Goal: Task Accomplishment & Management: Manage account settings

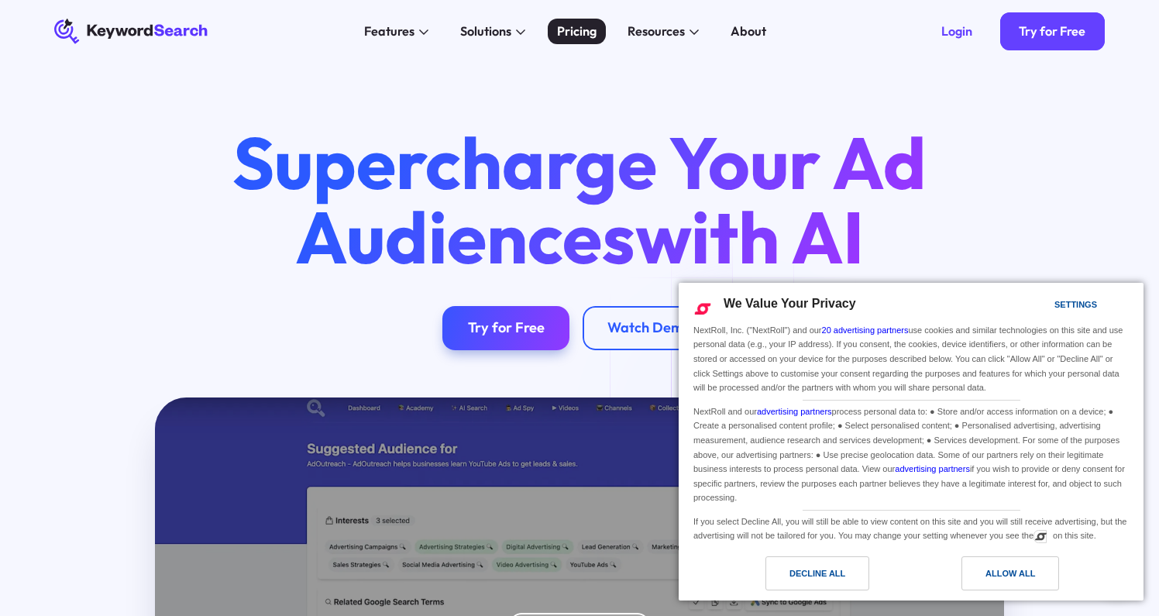
click at [559, 40] on div "Pricing" at bounding box center [577, 31] width 40 height 19
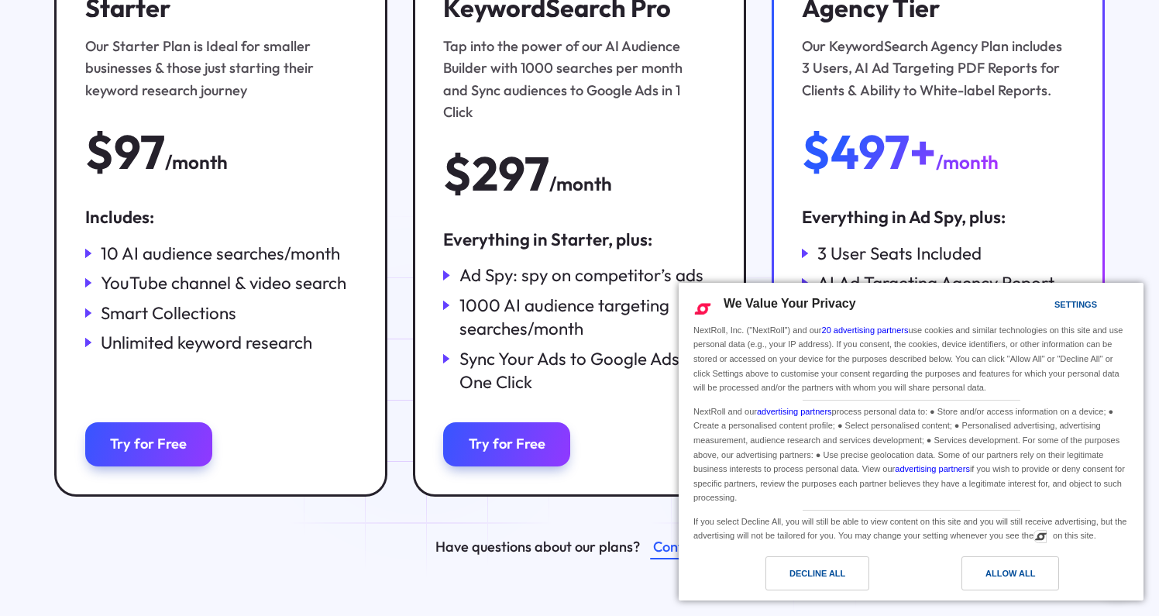
scroll to position [347, 0]
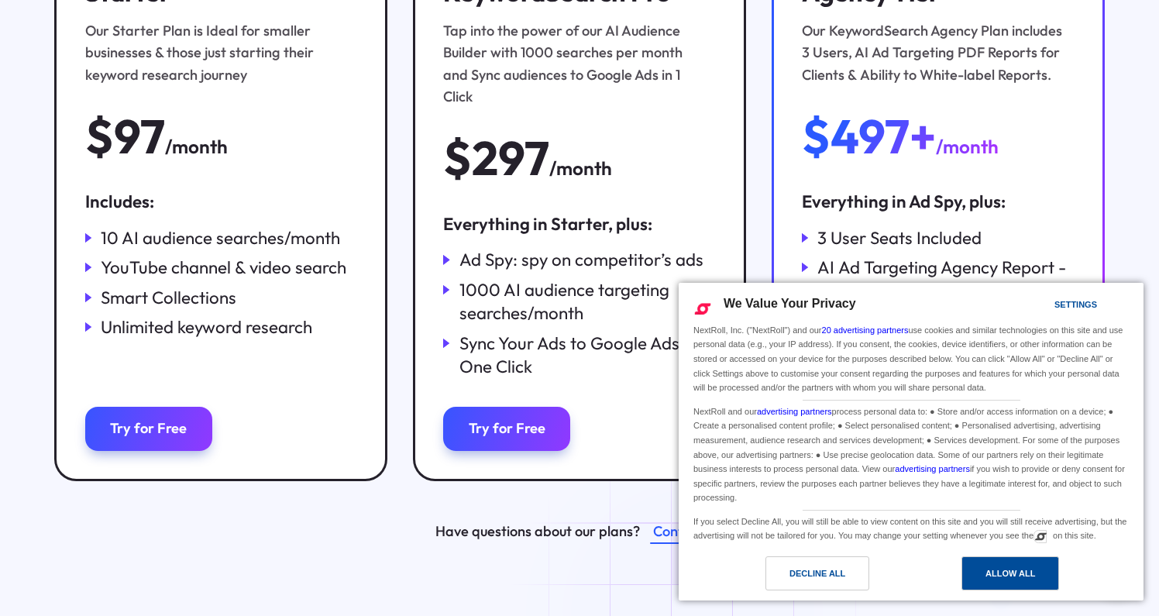
click at [1004, 577] on div "Allow All" at bounding box center [1011, 573] width 50 height 17
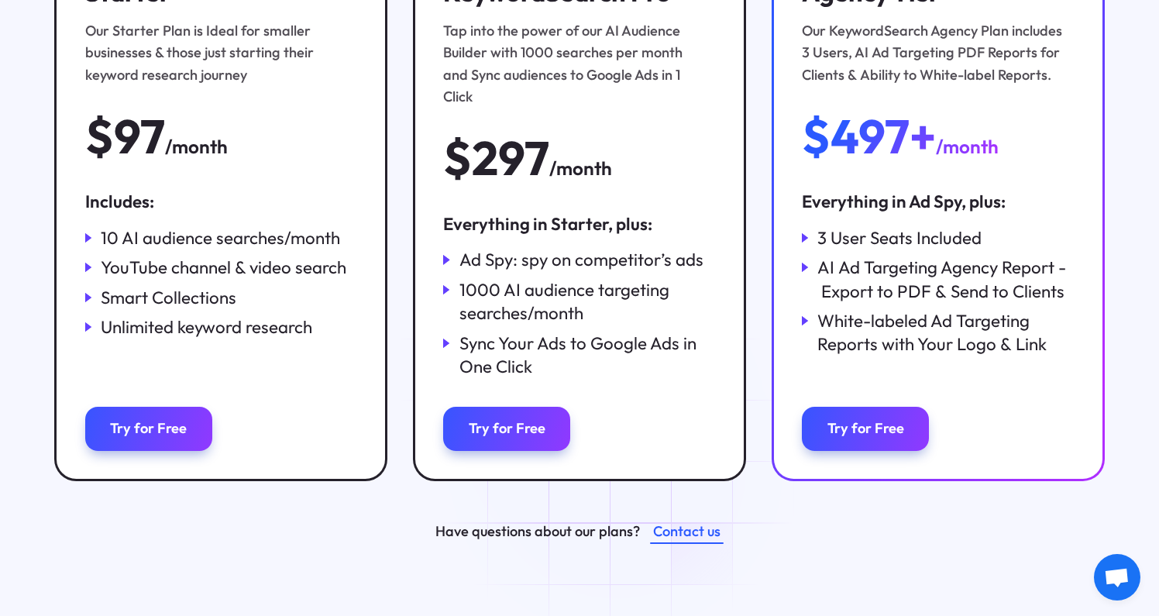
scroll to position [0, 0]
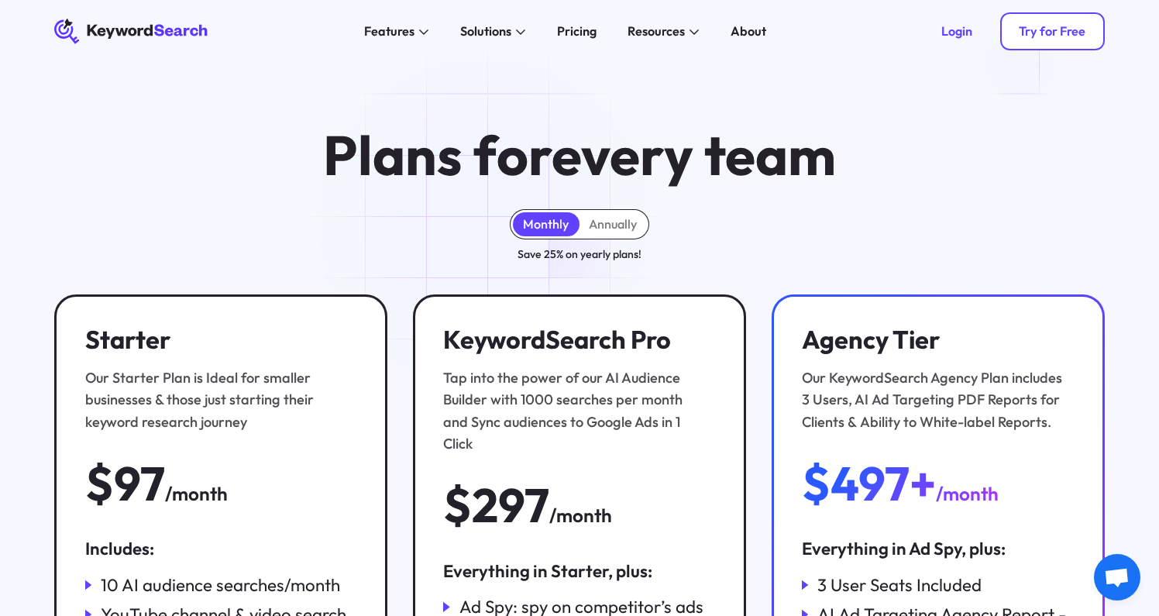
click at [1032, 36] on div "Try for Free" at bounding box center [1052, 30] width 67 height 15
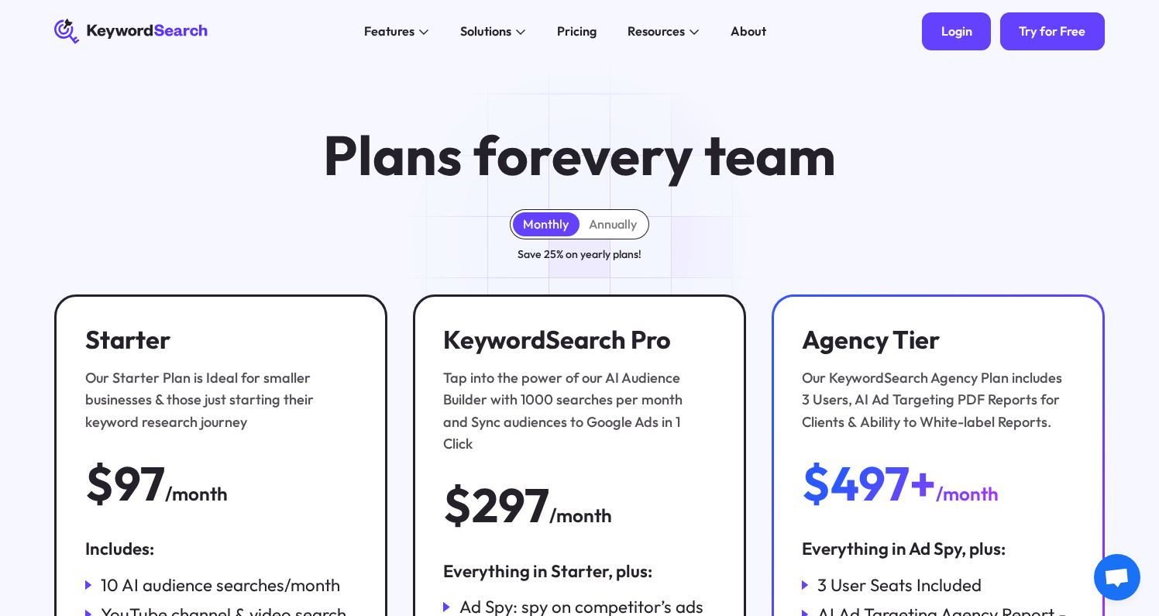
click at [958, 34] on div "Login" at bounding box center [957, 30] width 31 height 15
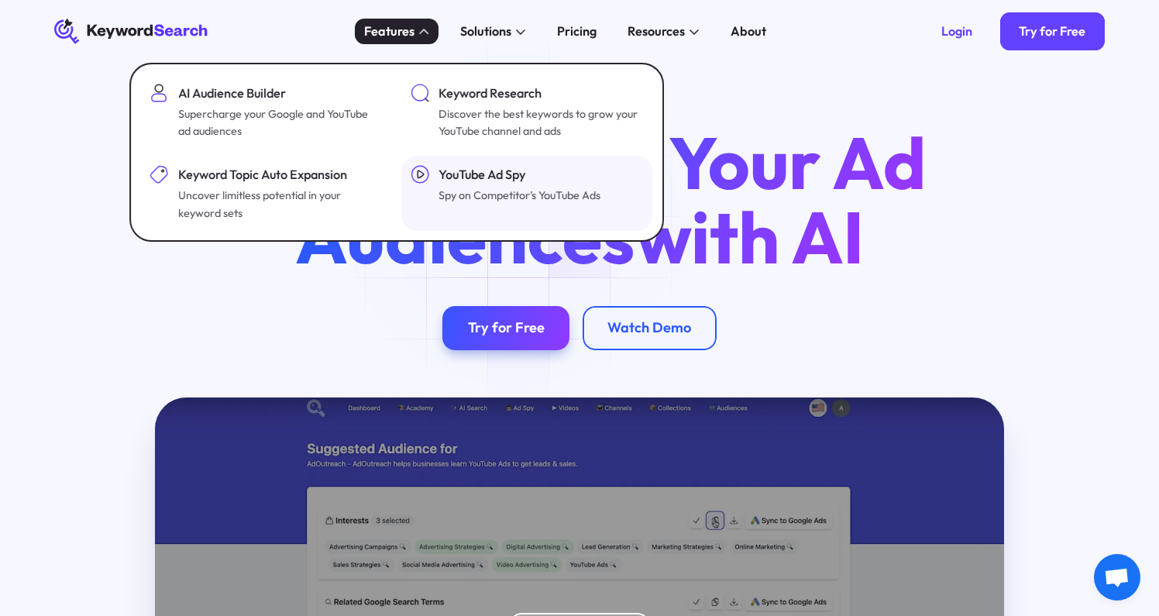
click at [444, 187] on div "Spy on Competitor's YouTube Ads" at bounding box center [520, 195] width 162 height 17
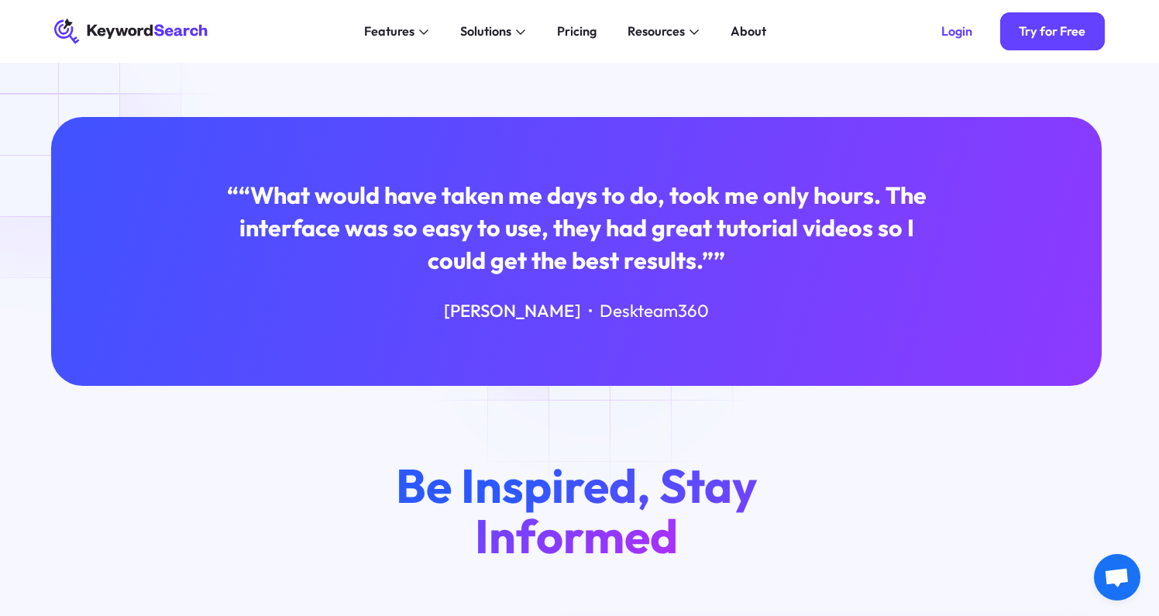
scroll to position [196, 3]
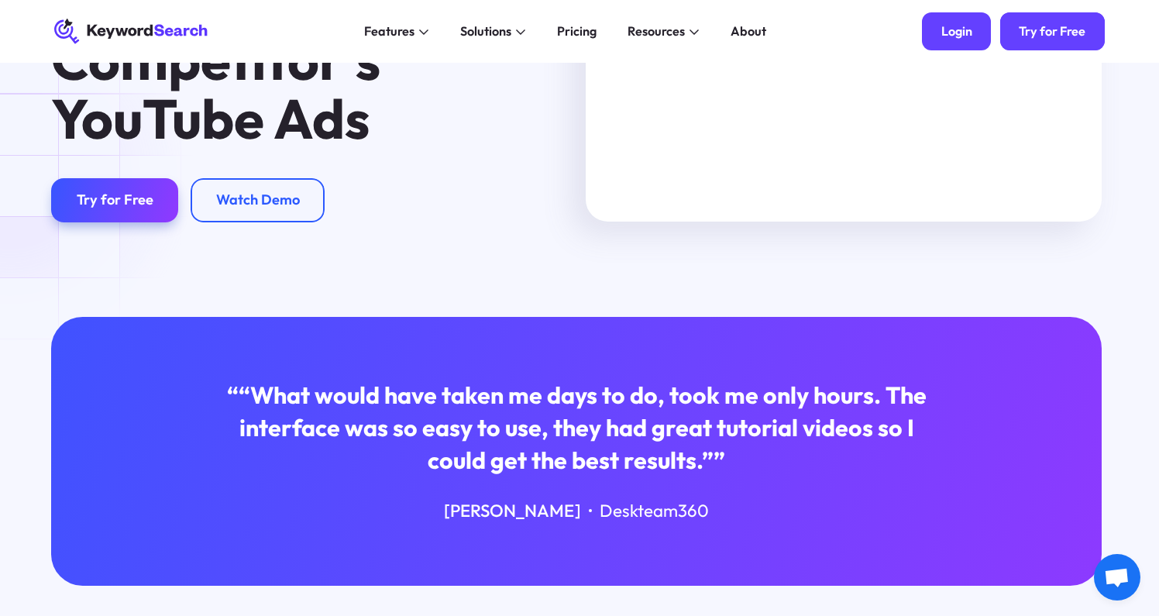
click at [952, 34] on div "Login" at bounding box center [957, 30] width 31 height 15
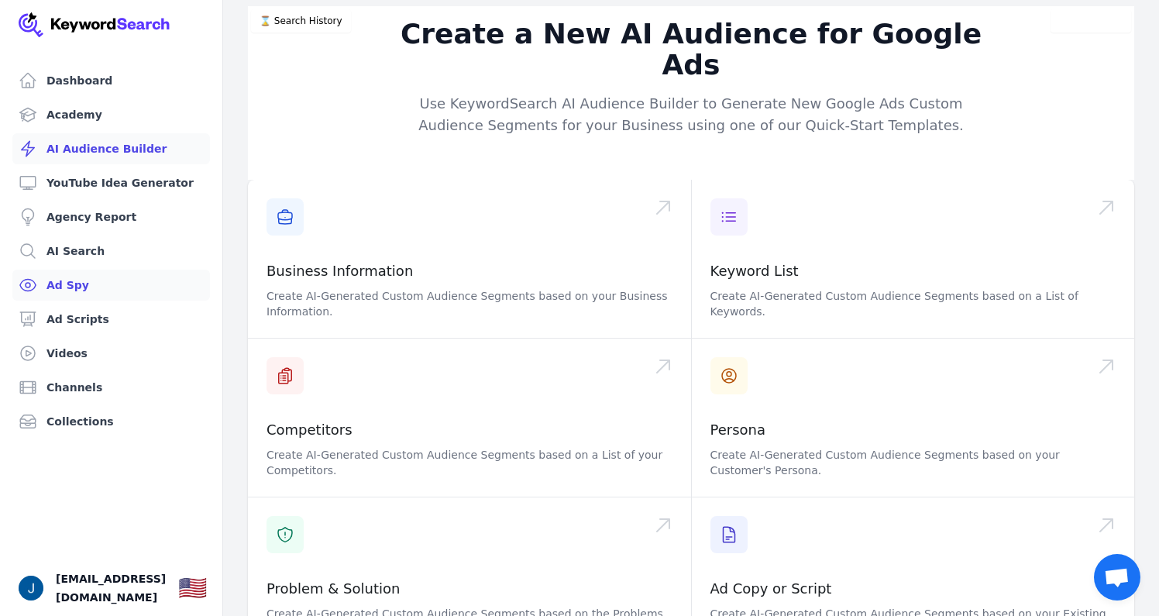
click at [127, 284] on link "Ad Spy" at bounding box center [111, 285] width 198 height 31
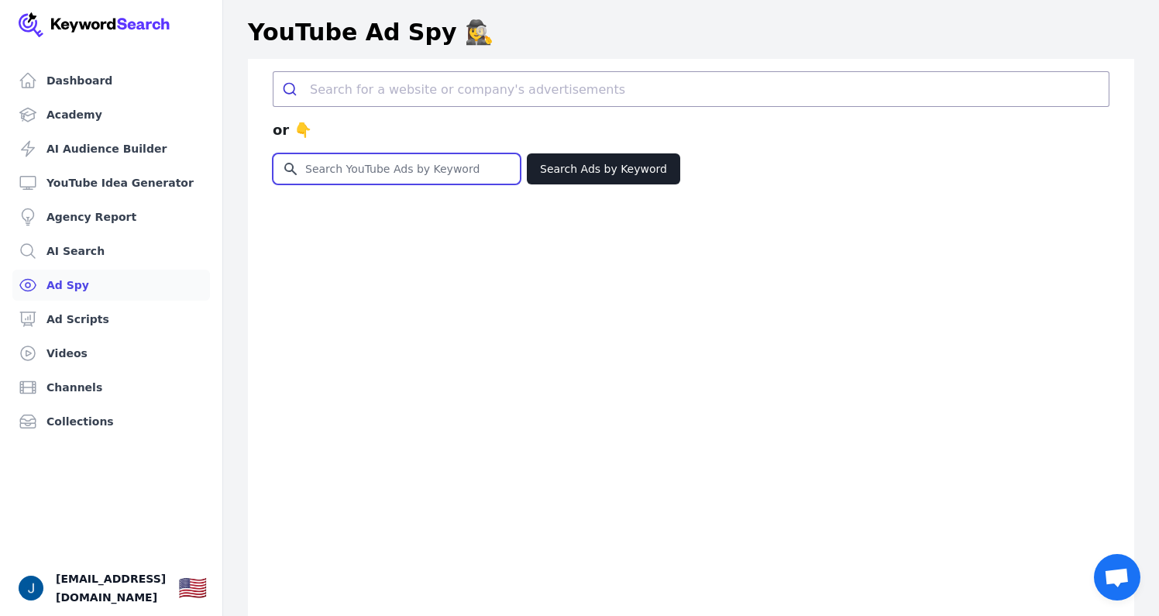
click at [386, 170] on input "Search for YouTube Keywords" at bounding box center [397, 168] width 246 height 29
type input "lose weight"
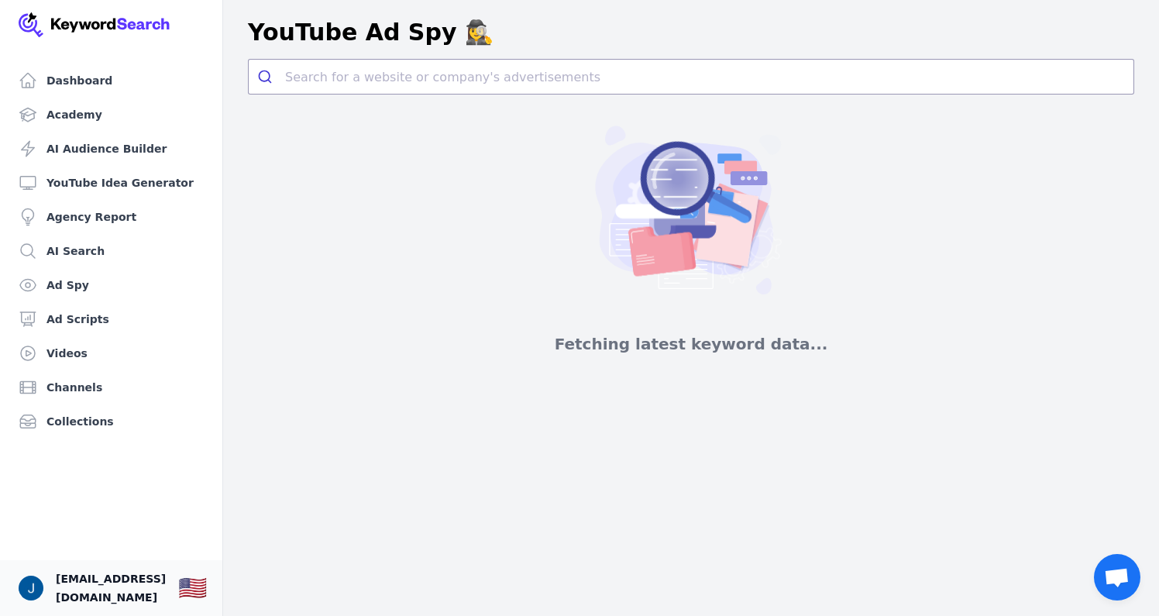
click at [124, 587] on span "irulecpa@gmail.com" at bounding box center [111, 588] width 110 height 37
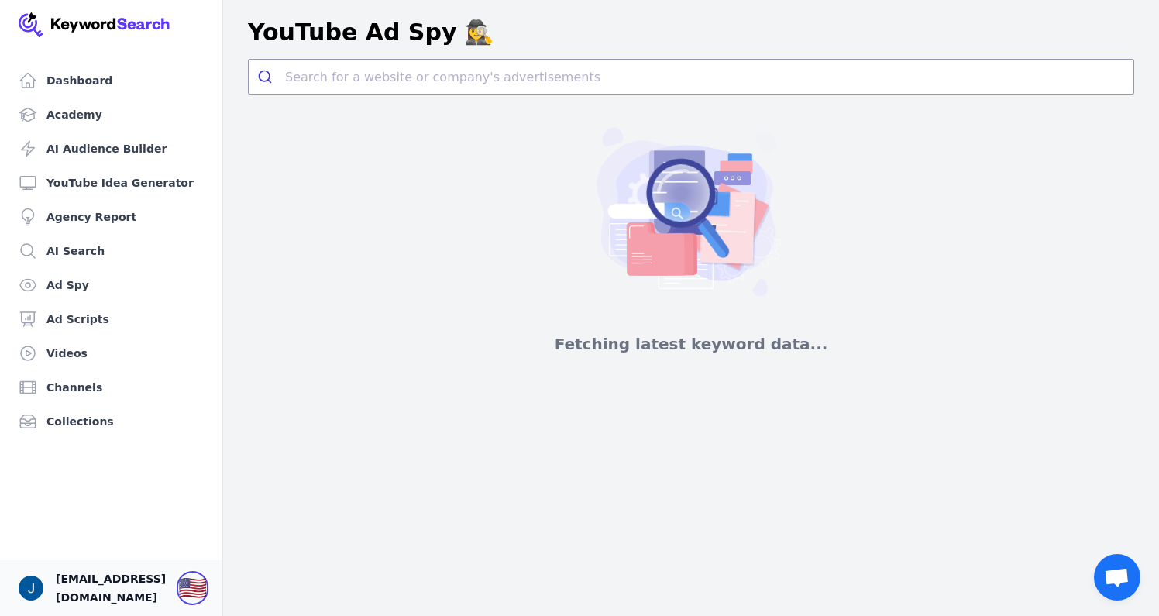
click at [195, 585] on div "🇺🇸" at bounding box center [192, 588] width 29 height 28
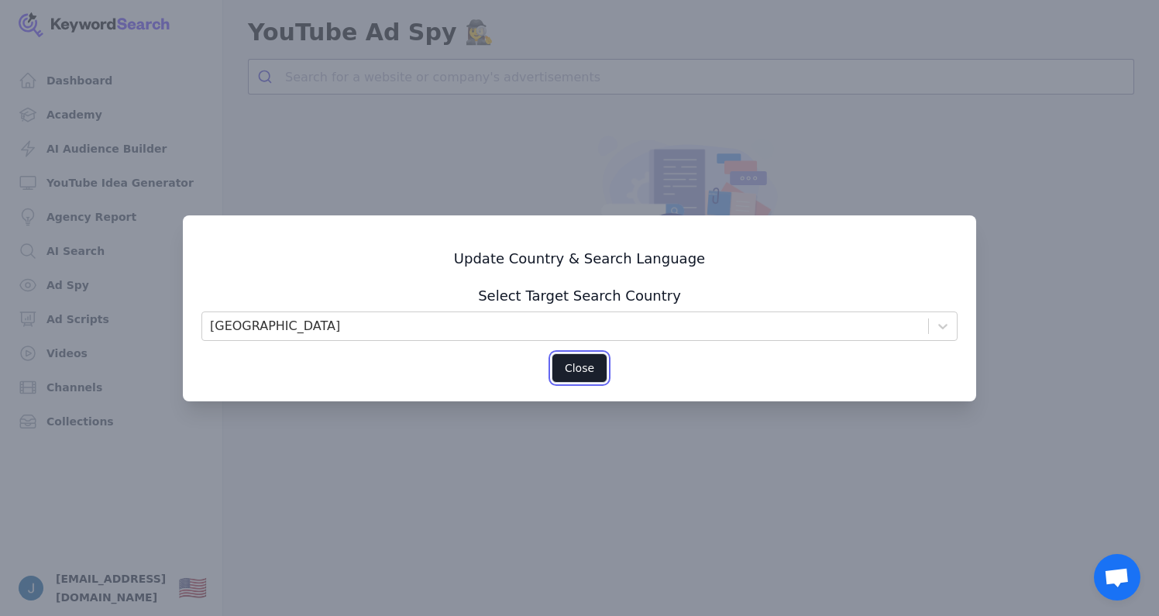
click at [570, 367] on button "Close" at bounding box center [580, 367] width 56 height 29
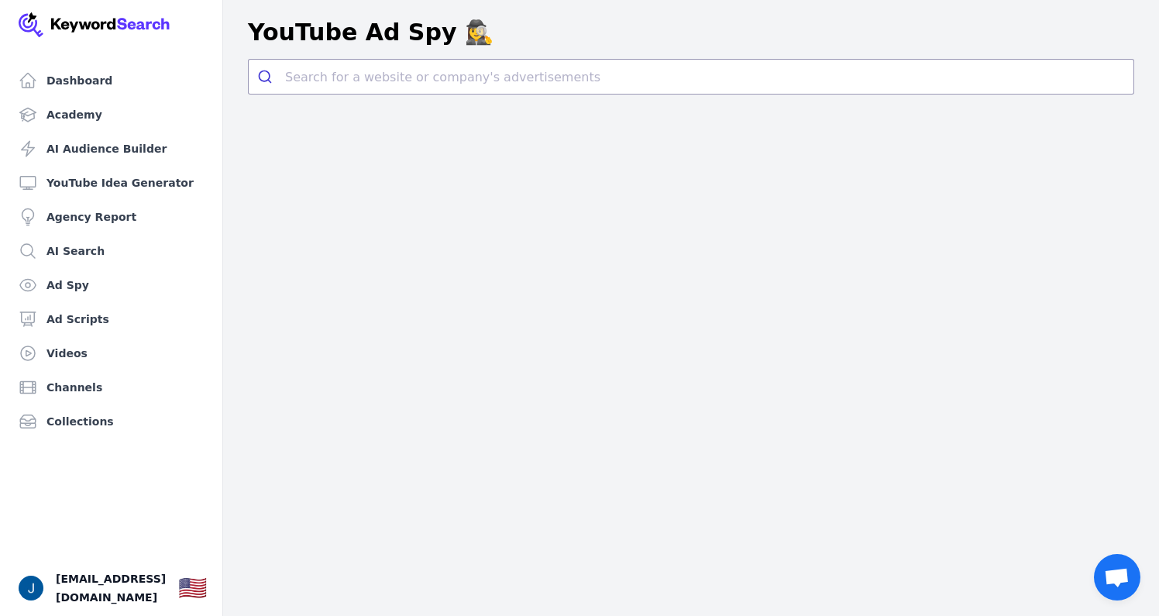
click at [144, 26] on img at bounding box center [95, 24] width 152 height 25
click at [95, 72] on link "Dashboard" at bounding box center [111, 80] width 198 height 31
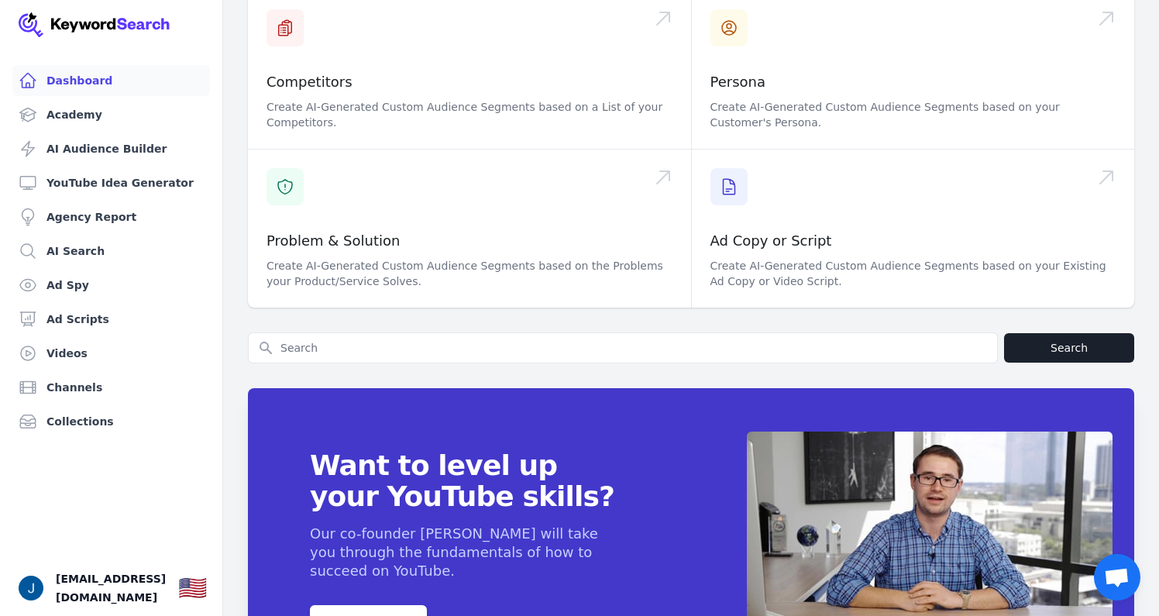
scroll to position [621, 0]
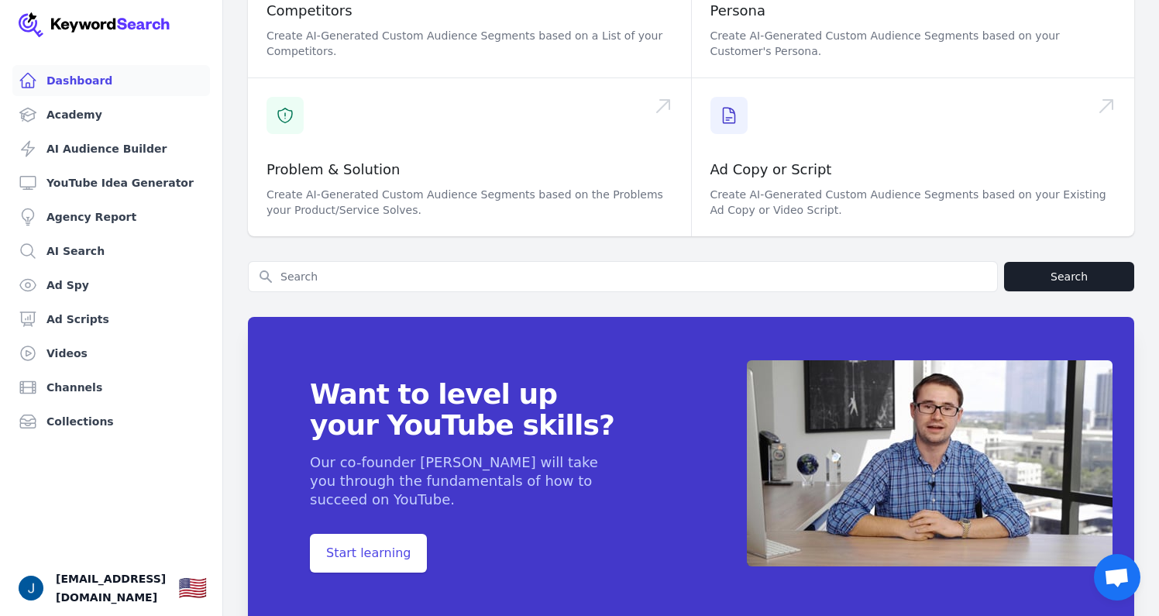
click at [1122, 577] on span "Open chat" at bounding box center [1117, 579] width 26 height 22
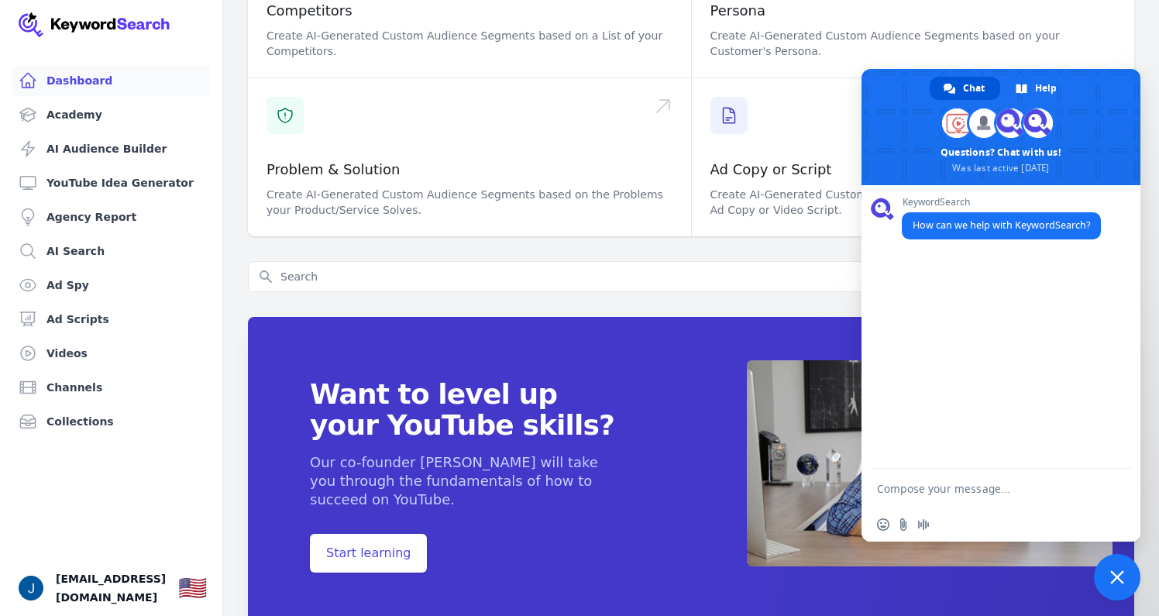
click at [647, 292] on div "Want to level up your YouTube skills? Our co-founder Aleric Heck will take you …" at bounding box center [691, 475] width 886 height 367
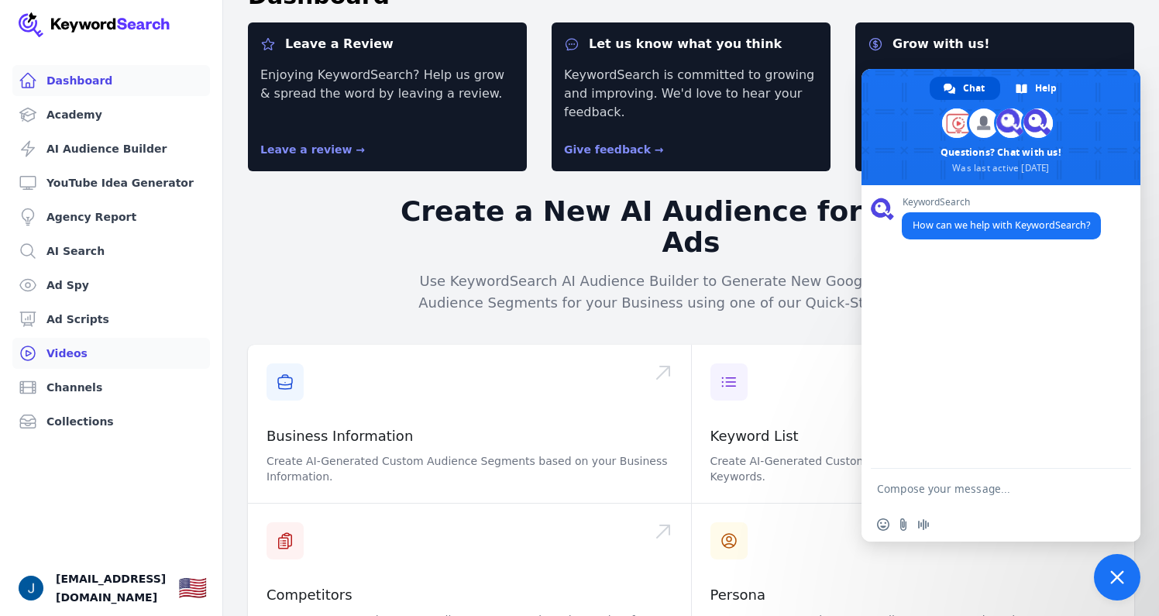
scroll to position [0, 0]
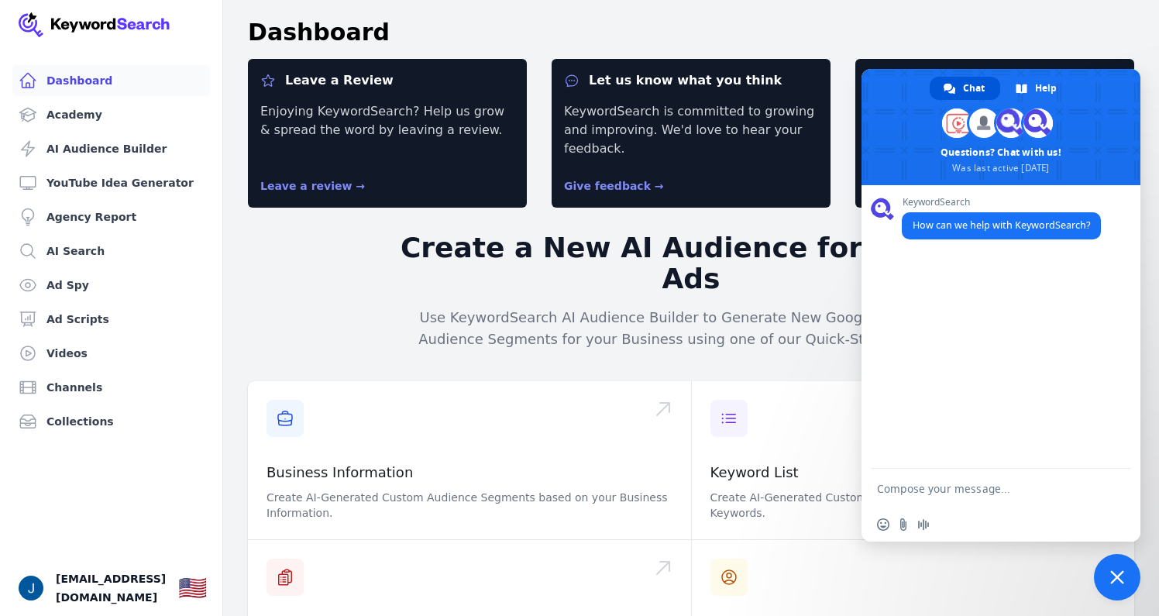
click at [915, 494] on textarea "Compose your message..." at bounding box center [984, 489] width 214 height 14
type textarea "hello please cancel my subscription and refund my last few months"
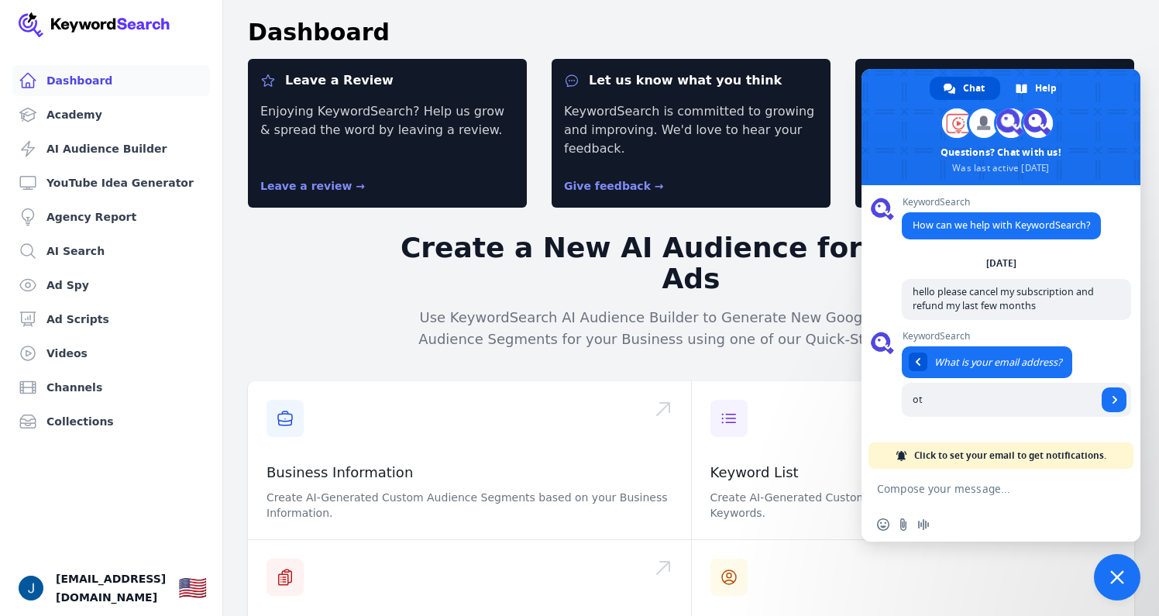
type input "o"
type input "irulecpa@gmail.com"
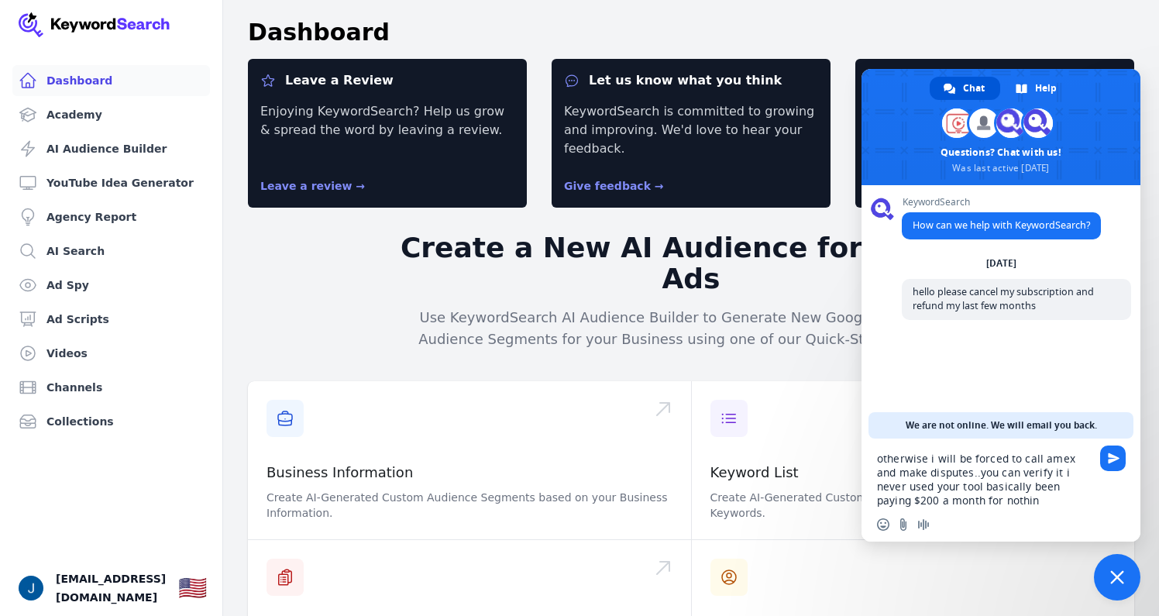
type textarea "otherwise i will be forced to call amex and make disputes..you can verify it i …"
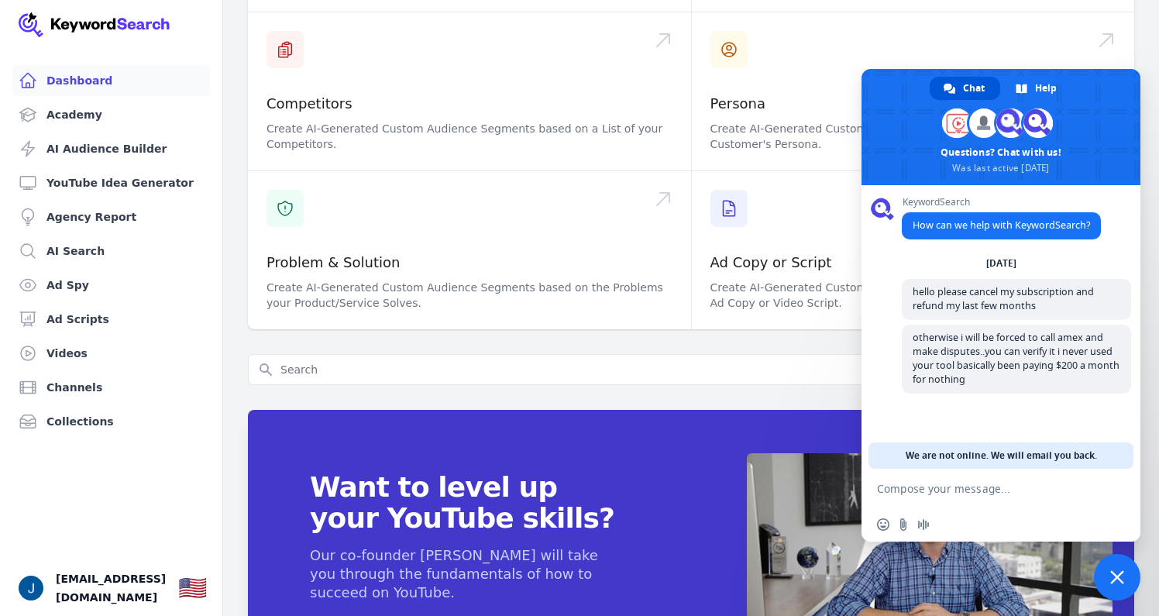
scroll to position [621, 0]
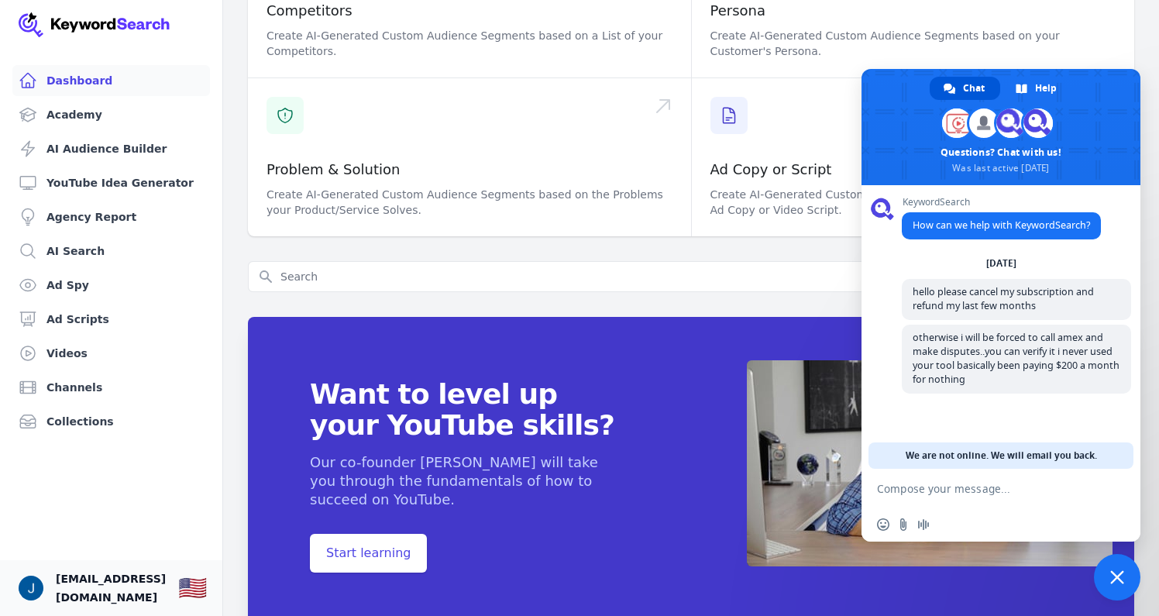
click at [60, 592] on span "irulecpa@gmail.com" at bounding box center [111, 588] width 110 height 37
click at [31, 596] on img "Open user button" at bounding box center [31, 588] width 25 height 25
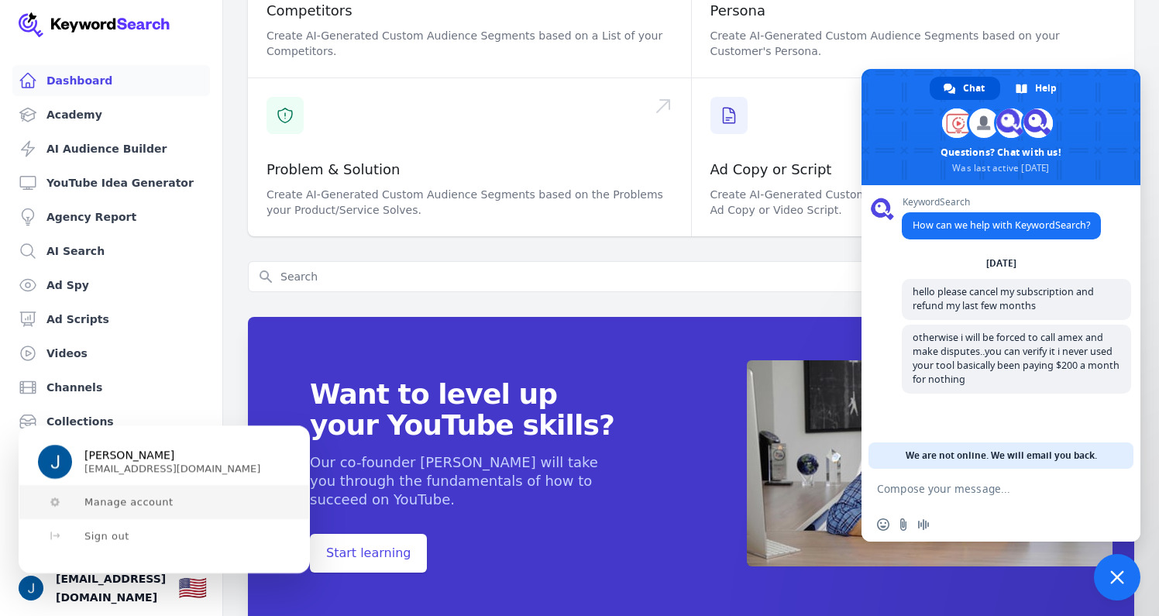
click at [102, 508] on button "Manage account" at bounding box center [164, 502] width 290 height 34
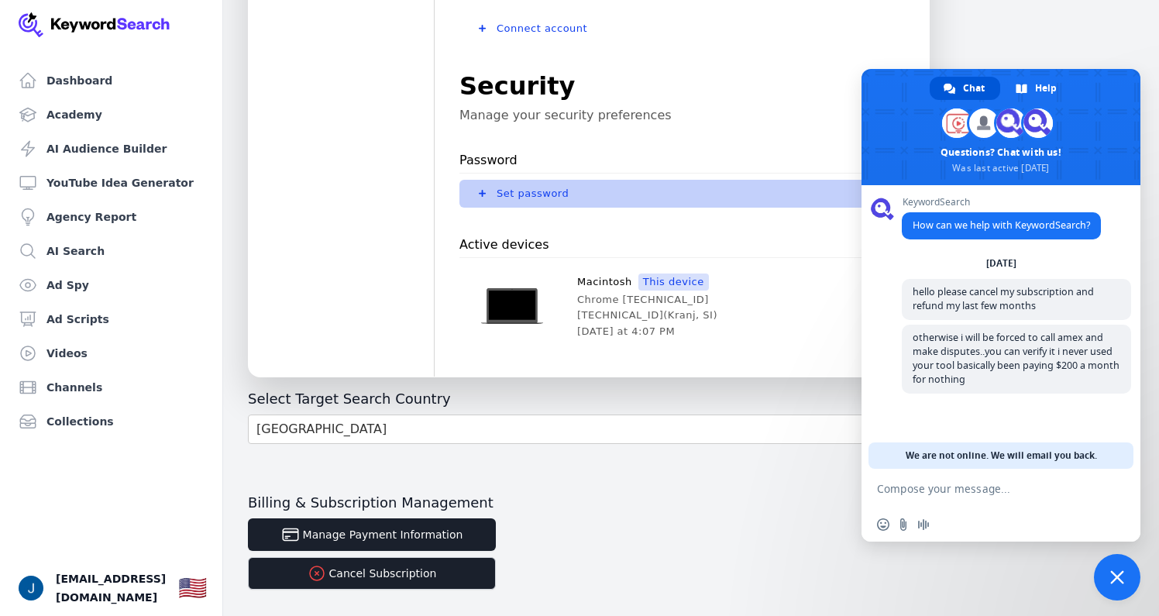
scroll to position [525, 0]
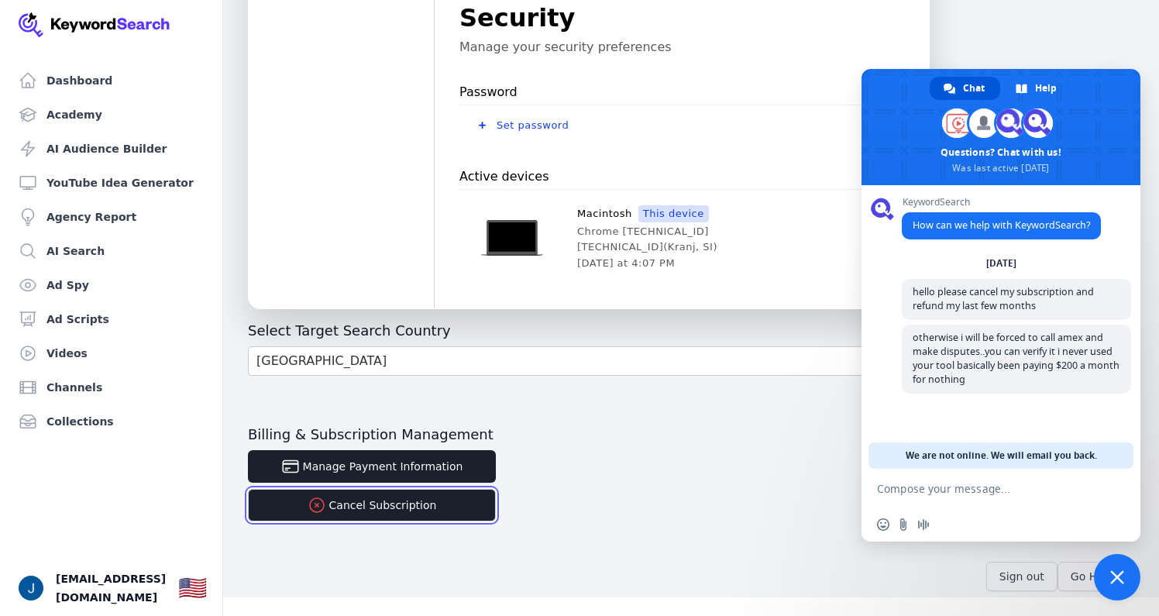
click at [384, 504] on button "Cancel Subscription" at bounding box center [372, 505] width 248 height 33
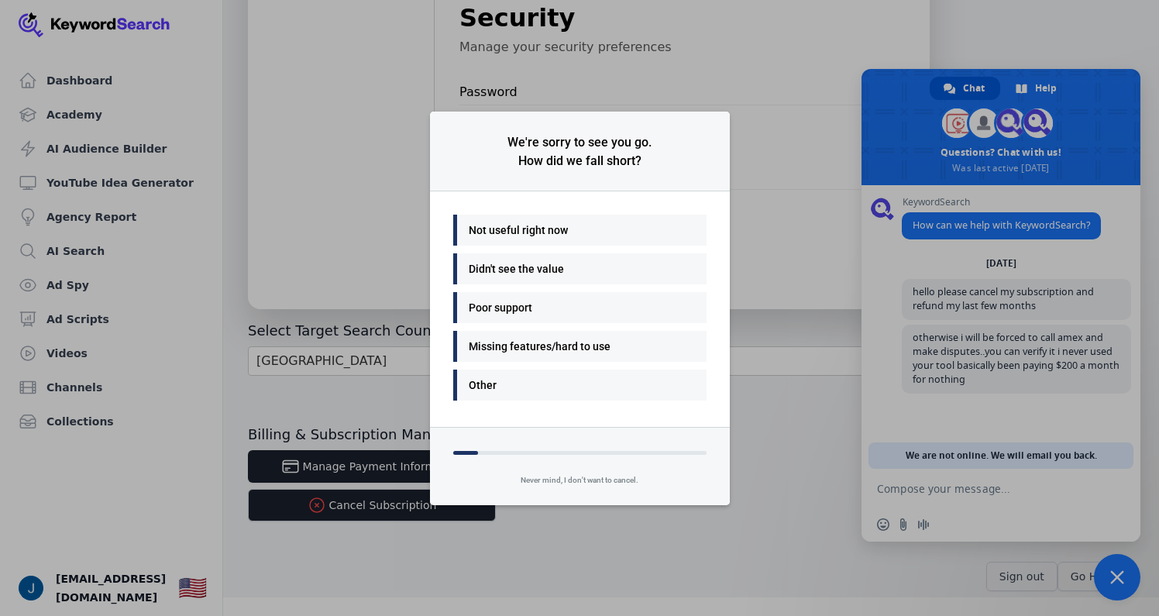
click at [390, 380] on div "We're sorry to see you go. How did we fall short? Not useful right now Didn't s…" at bounding box center [579, 308] width 1159 height 616
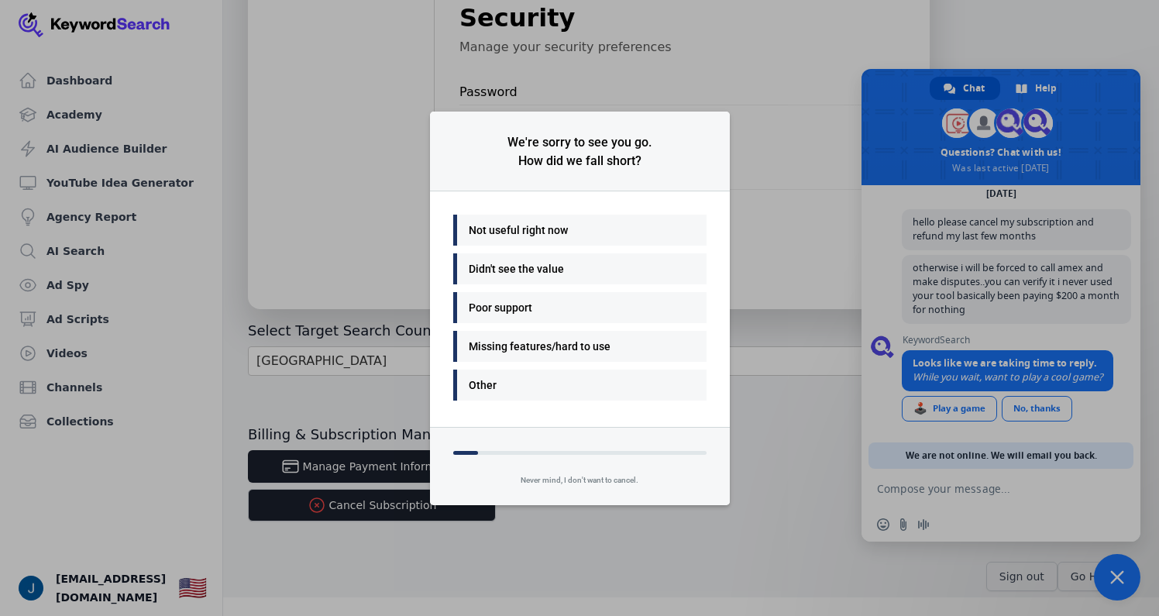
click at [389, 418] on div "We're sorry to see you go. How did we fall short? Not useful right now Didn't s…" at bounding box center [579, 308] width 1159 height 616
click at [596, 507] on div "We're sorry to see you go. How did we fall short? Not useful right now Didn't s…" at bounding box center [579, 308] width 1159 height 616
click at [597, 475] on div "Never mind, I don't want to cancel." at bounding box center [580, 485] width 300 height 40
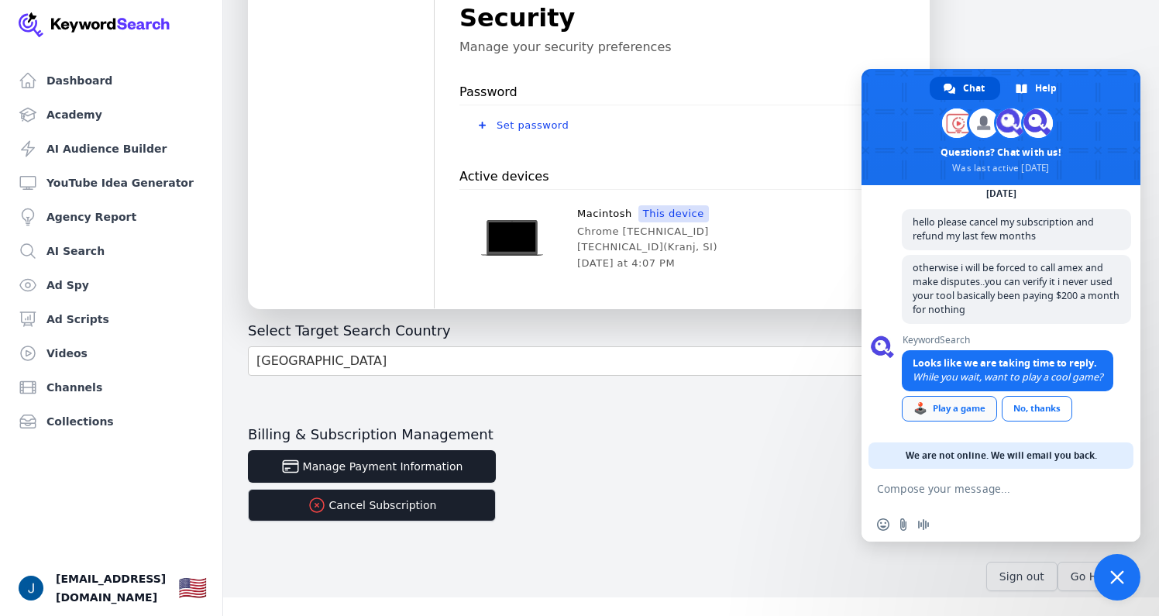
click at [978, 408] on div "🕹️ Play a game" at bounding box center [949, 409] width 95 height 26
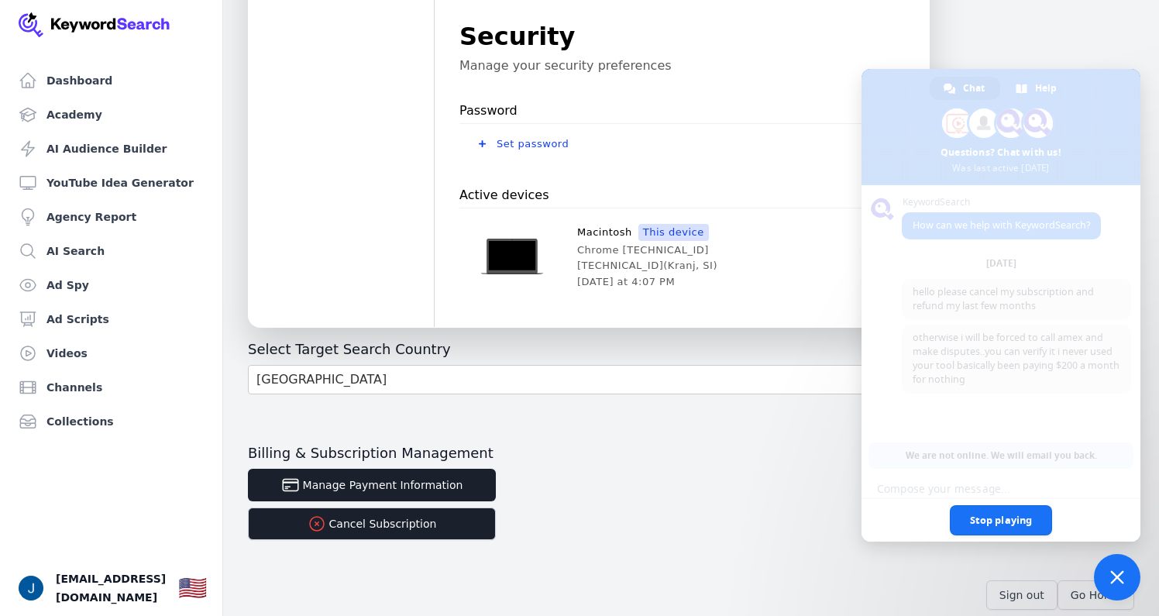
scroll to position [494, 0]
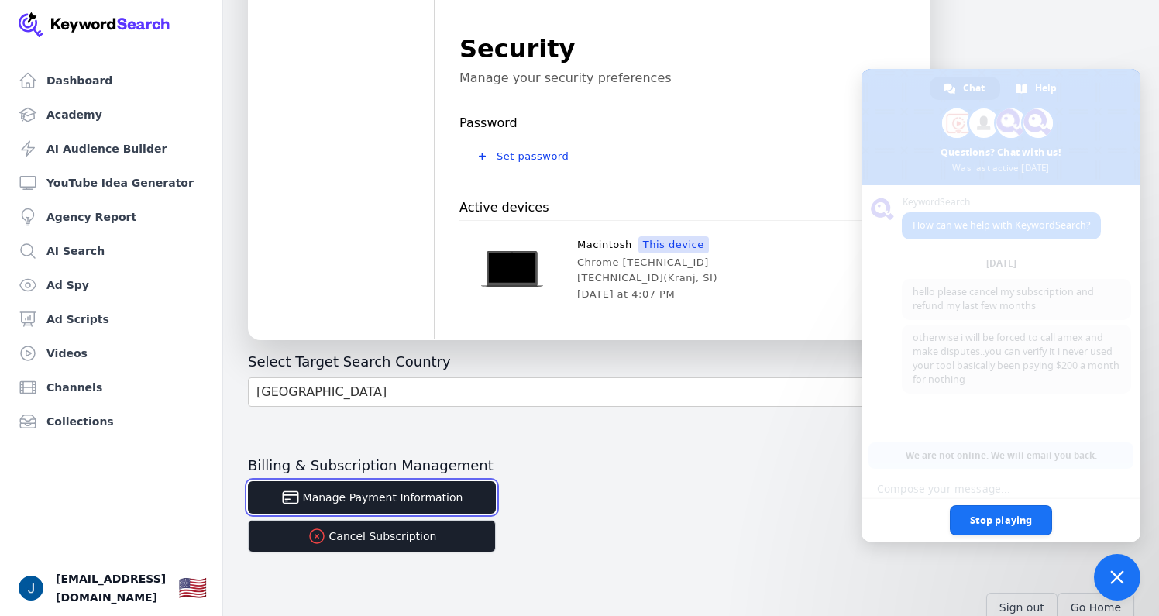
click at [423, 491] on button "Manage Payment Information" at bounding box center [372, 497] width 248 height 33
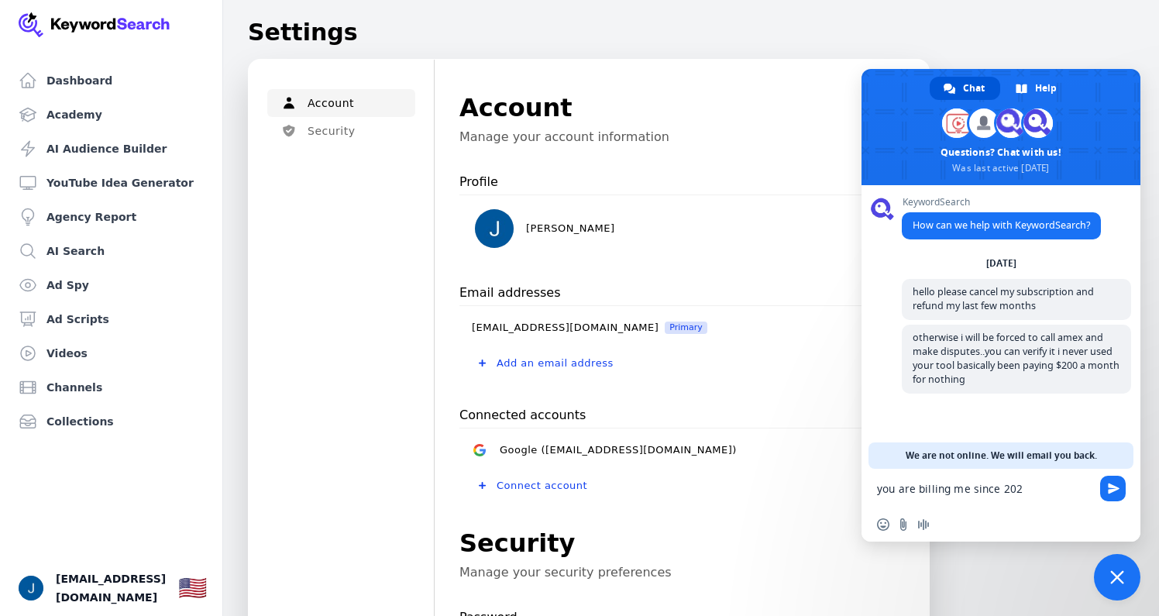
type textarea "you are billing me since 2024"
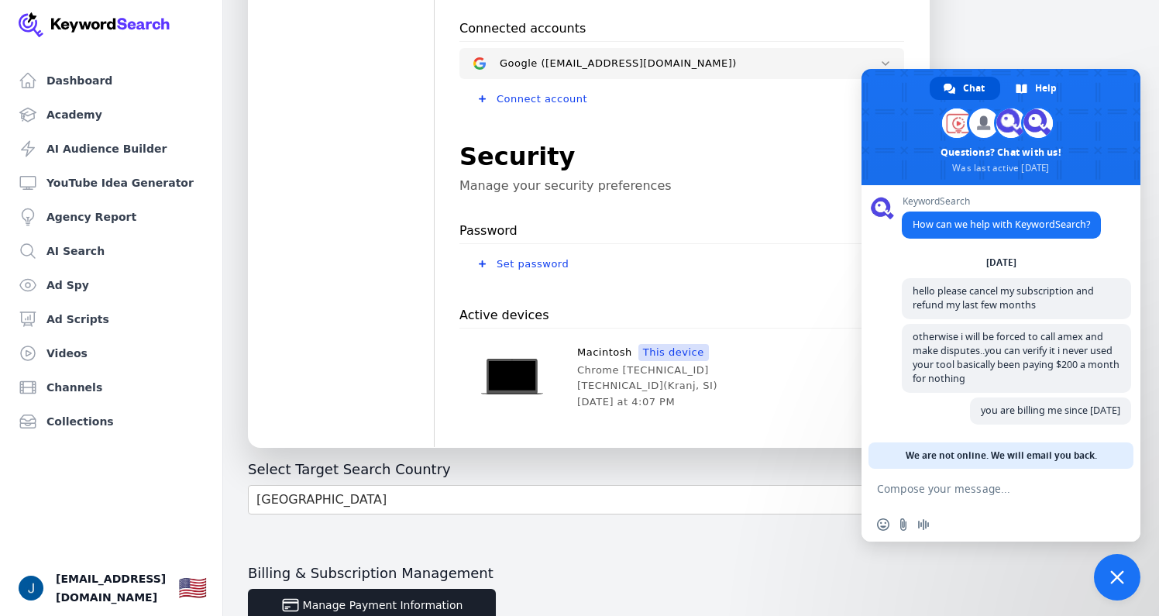
scroll to position [525, 0]
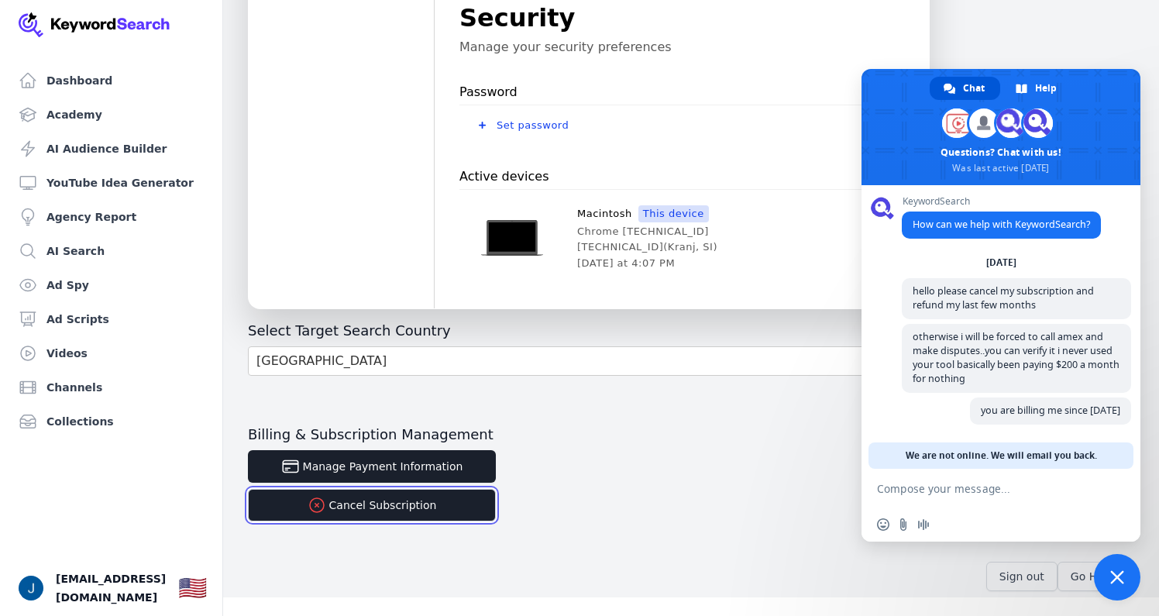
click at [364, 504] on button "Cancel Subscription" at bounding box center [372, 505] width 248 height 33
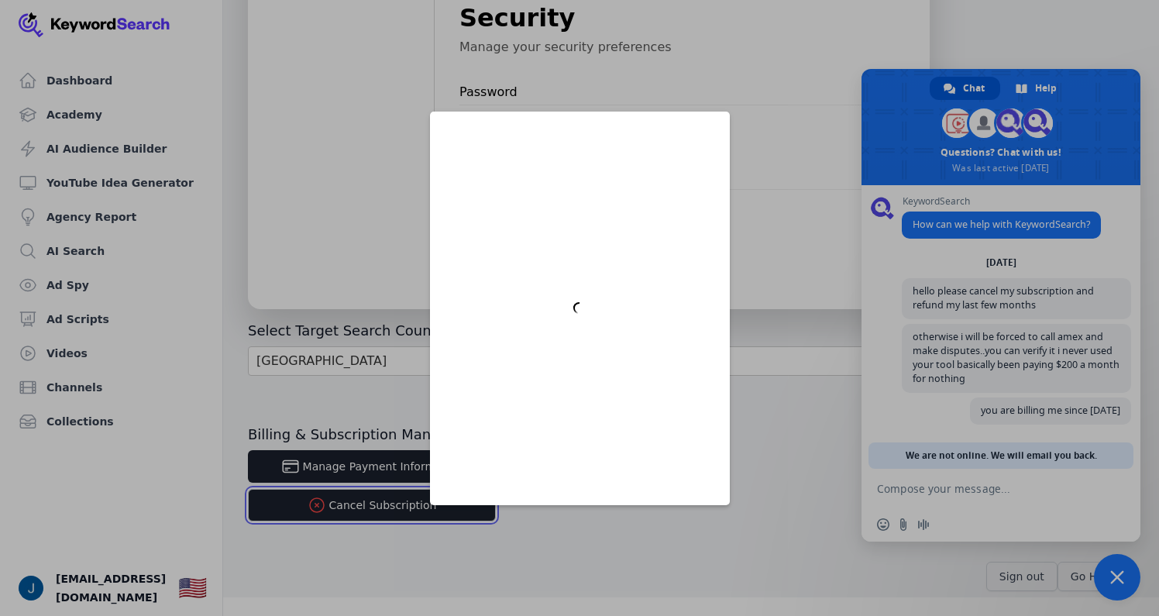
scroll to position [0, 0]
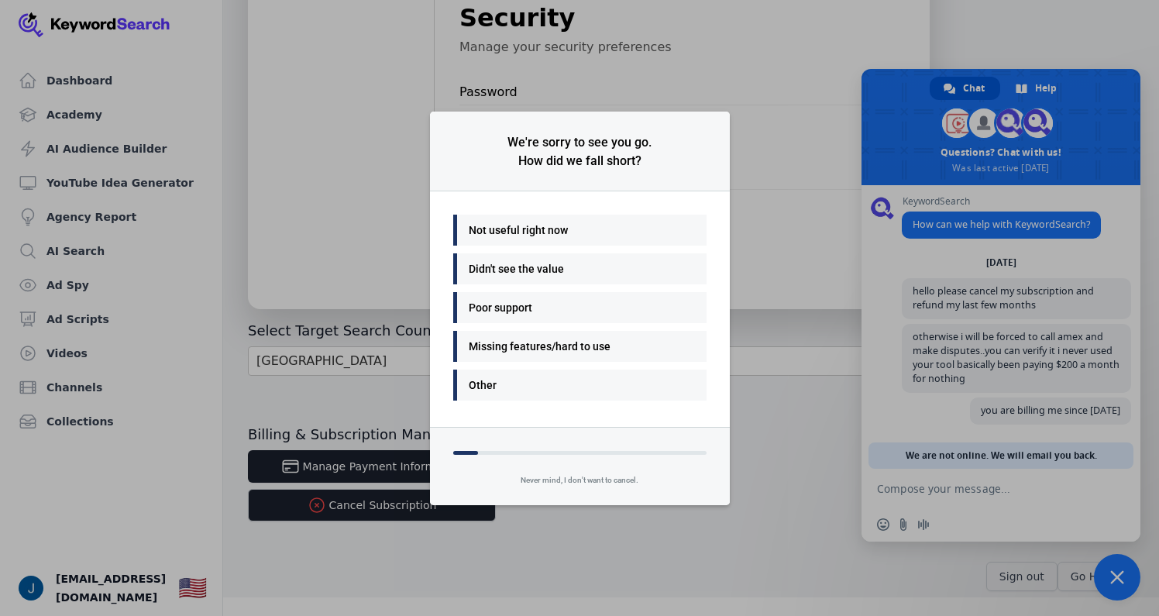
click at [514, 382] on div "Other" at bounding box center [576, 385] width 215 height 19
click at [522, 378] on div "Other" at bounding box center [576, 385] width 215 height 19
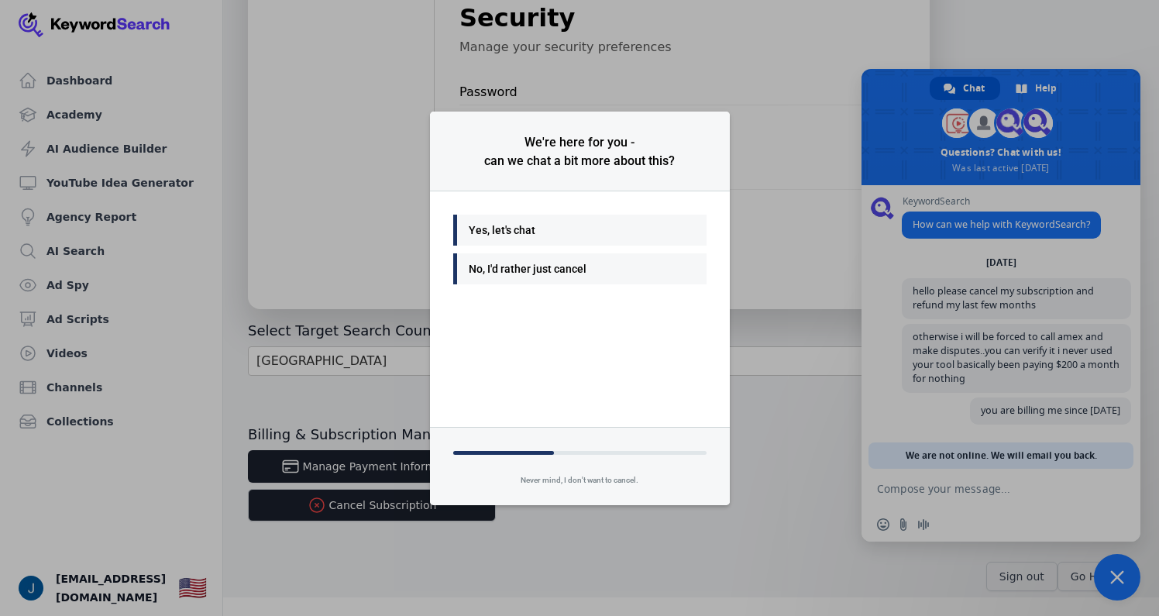
click at [533, 266] on div "No, I'd rather just cancel" at bounding box center [576, 269] width 215 height 19
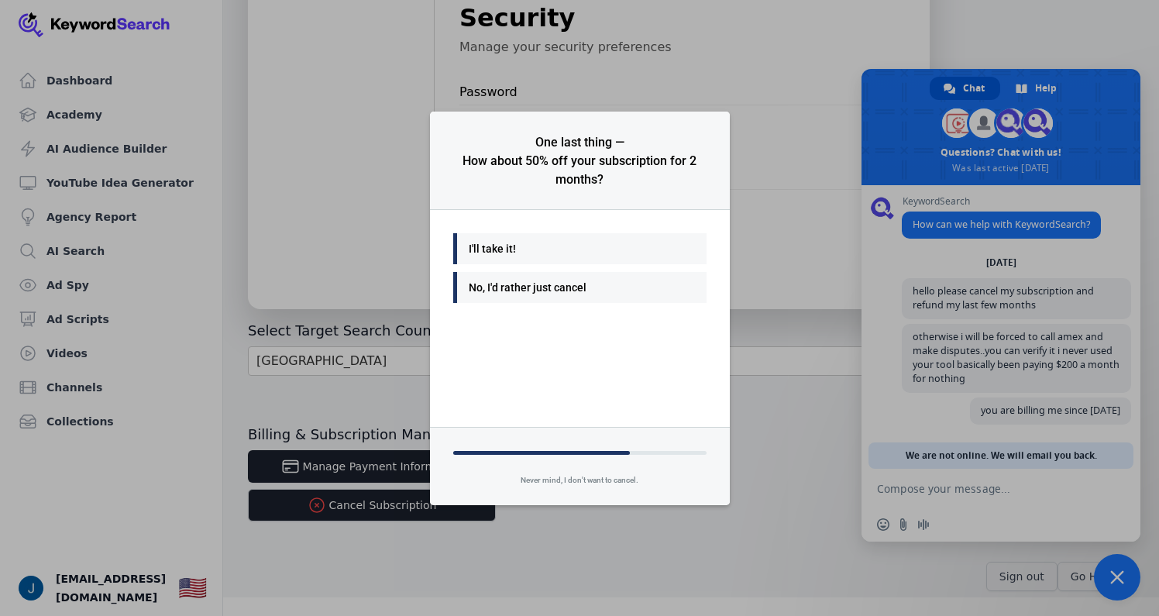
click at [528, 288] on div "No, I'd rather just cancel" at bounding box center [576, 287] width 215 height 19
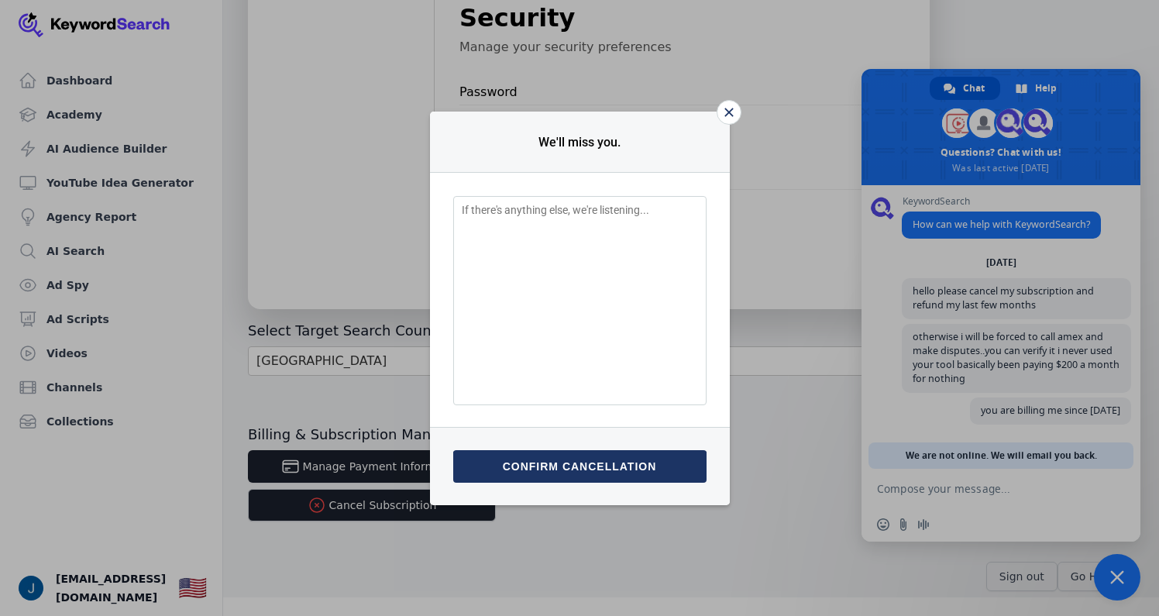
click at [579, 463] on button "Confirm cancellation" at bounding box center [579, 466] width 253 height 33
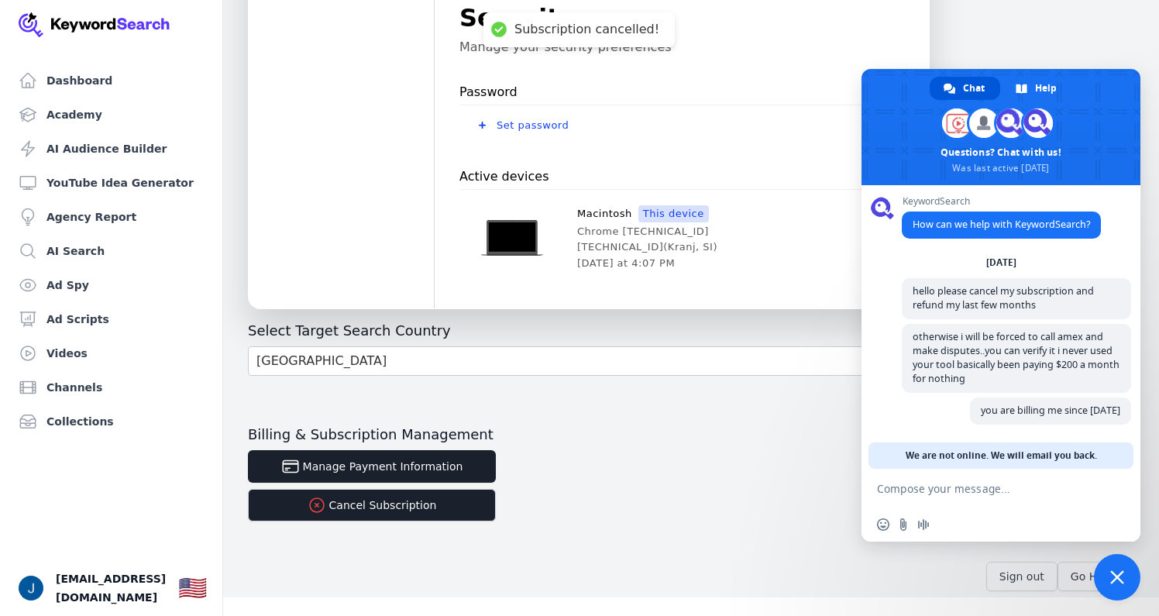
click at [929, 498] on form at bounding box center [984, 490] width 214 height 42
click at [922, 489] on textarea "Compose your message..." at bounding box center [984, 489] width 214 height 14
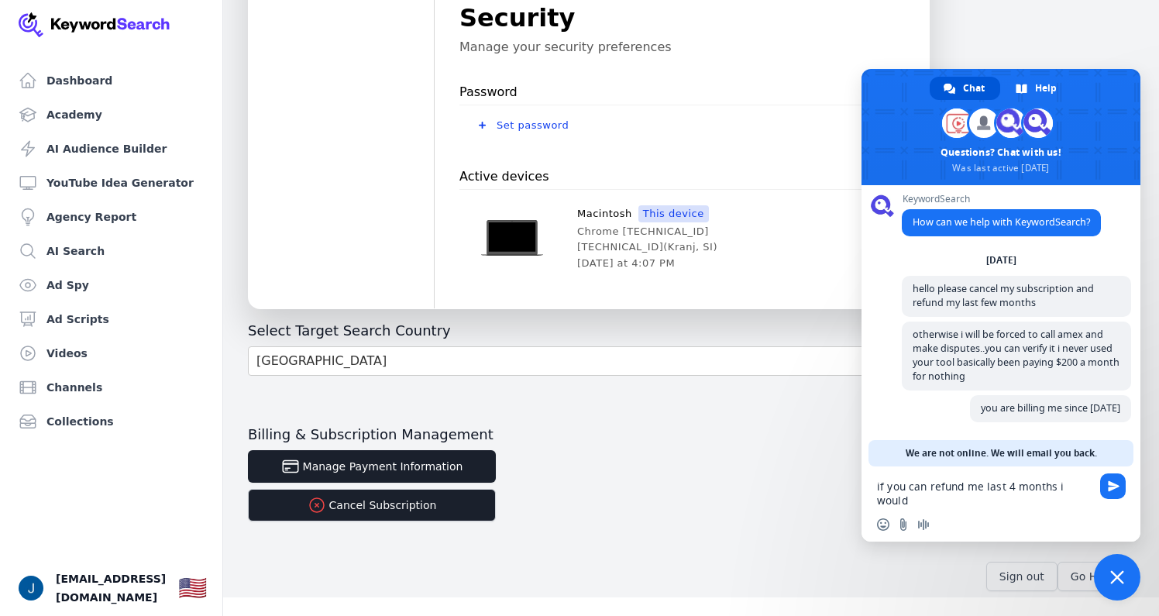
scroll to position [6, 0]
type textarea "if you can refund me last 4 months i would be happy with that"
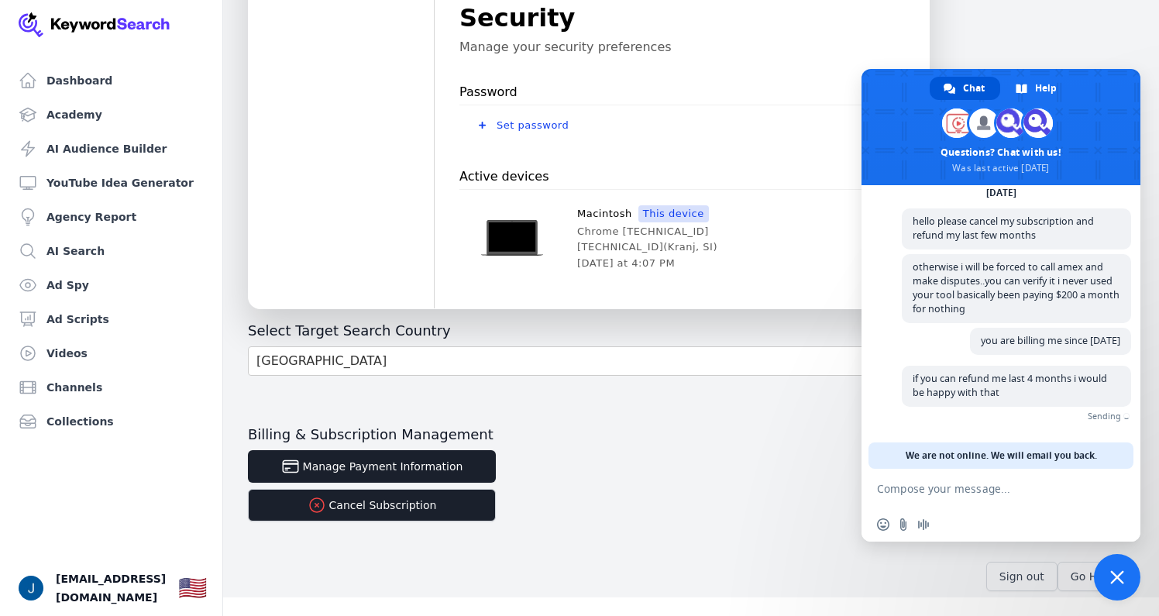
scroll to position [50, 0]
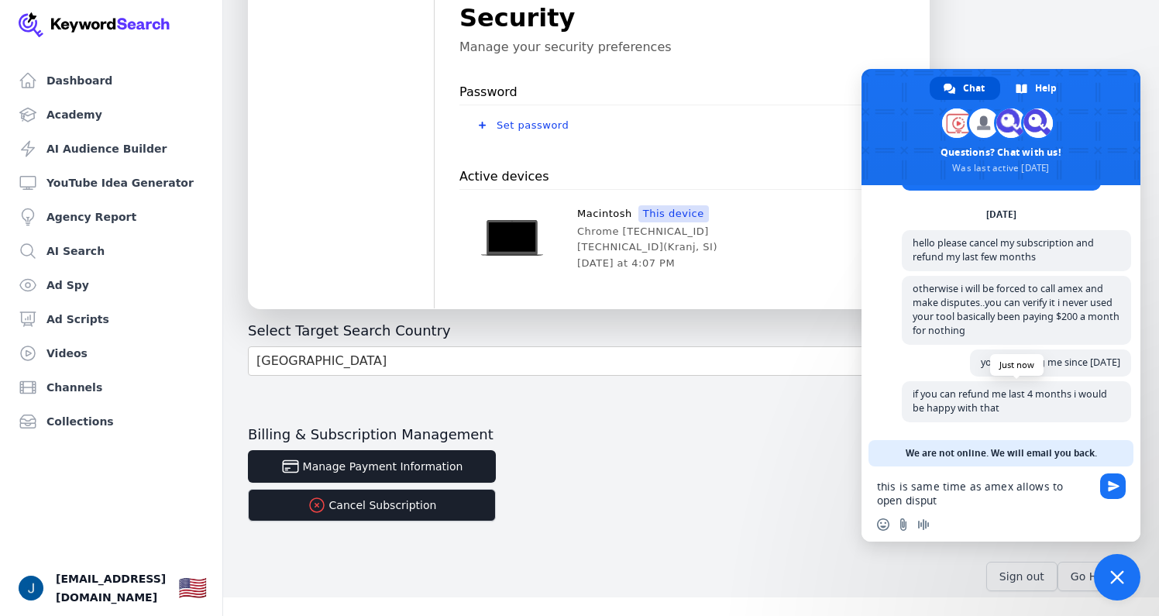
type textarea "this is same time as amex allows to open dispute"
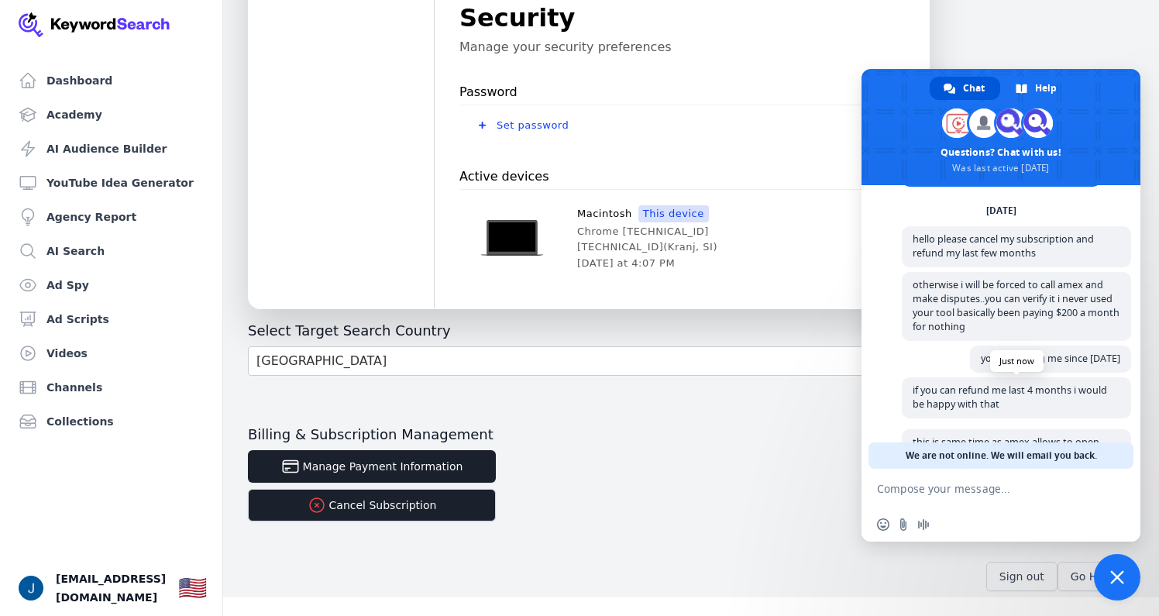
scroll to position [97, 0]
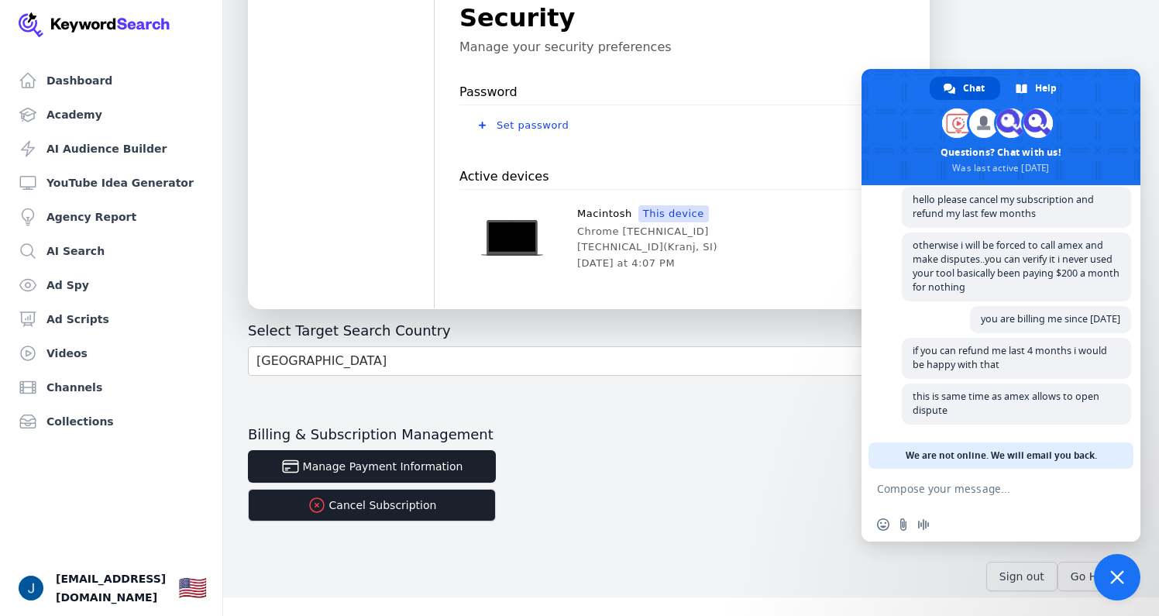
click at [1113, 567] on span "Close chat" at bounding box center [1117, 577] width 46 height 46
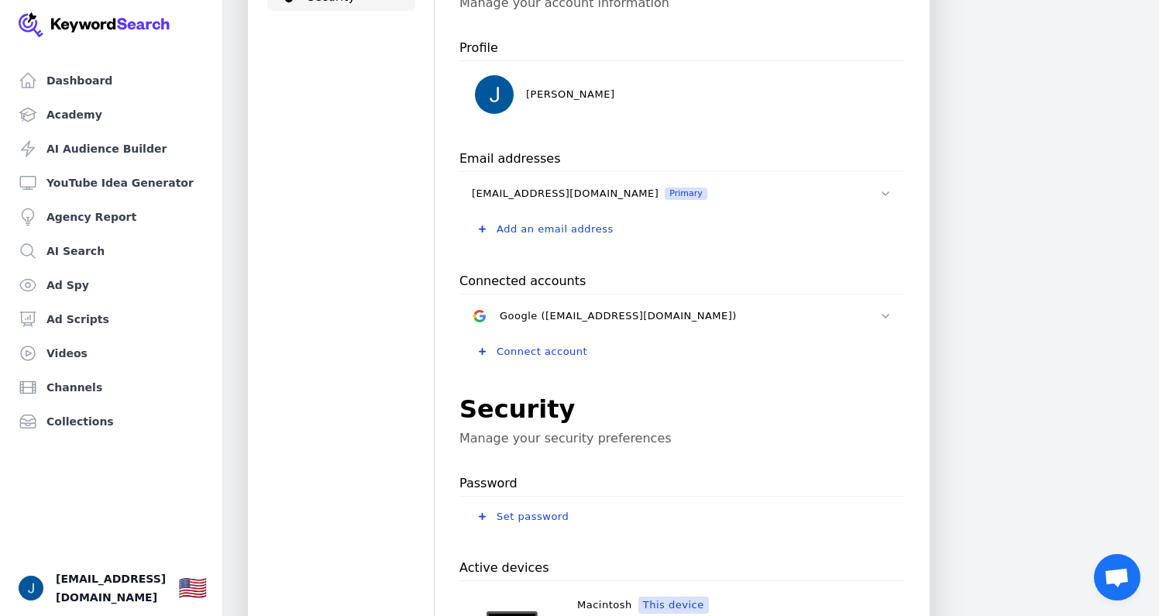
scroll to position [0, 0]
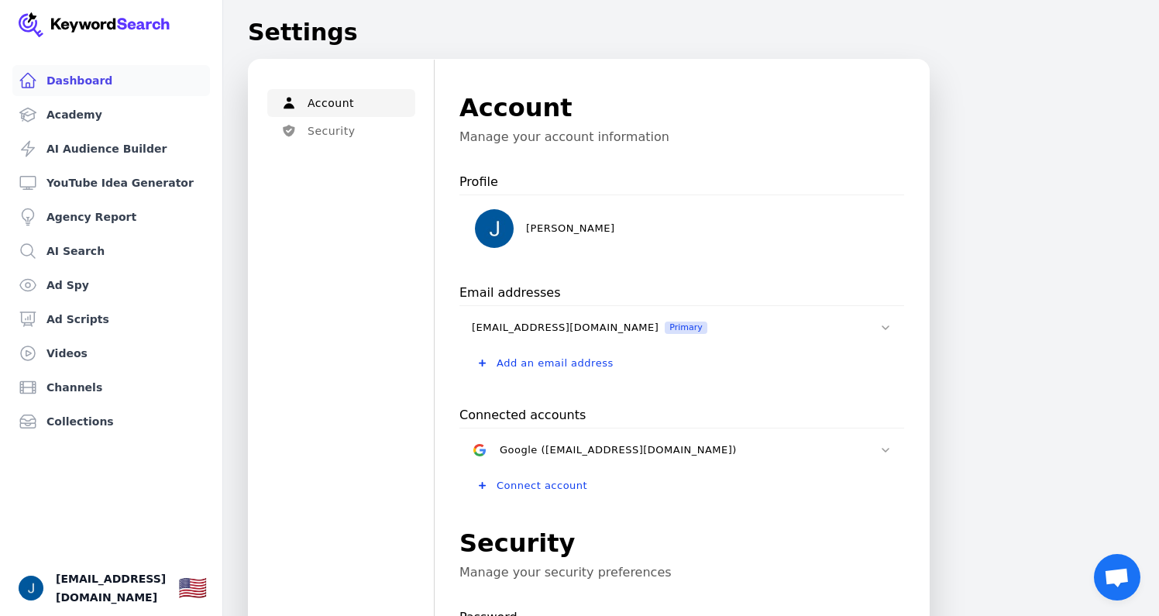
click at [157, 82] on link "Dashboard" at bounding box center [111, 80] width 198 height 31
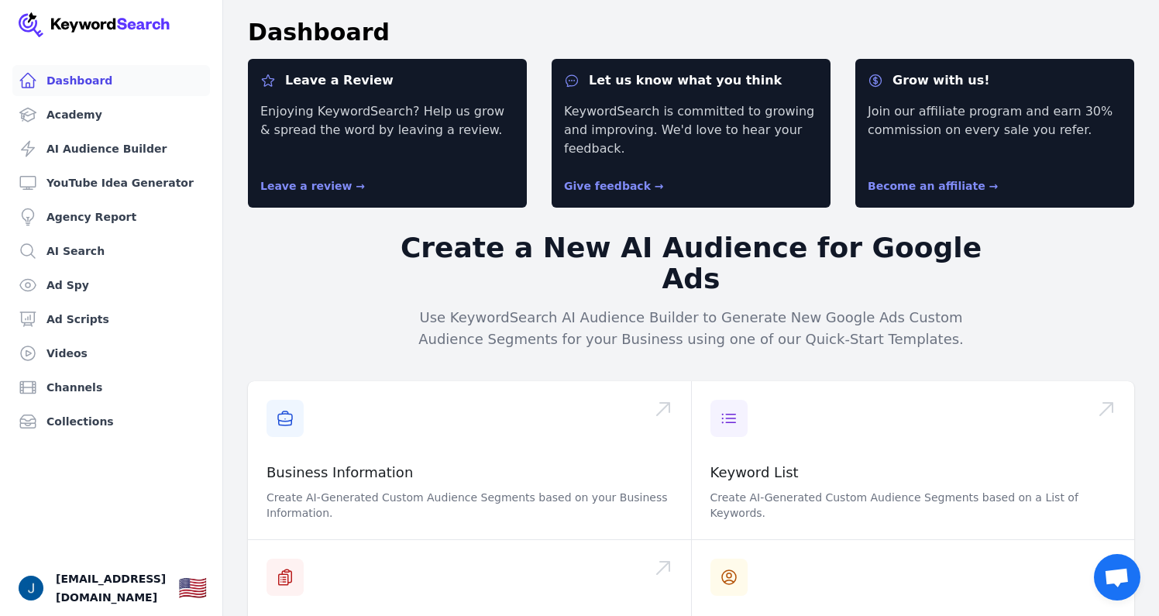
click at [1114, 592] on span "Open chat" at bounding box center [1117, 577] width 46 height 46
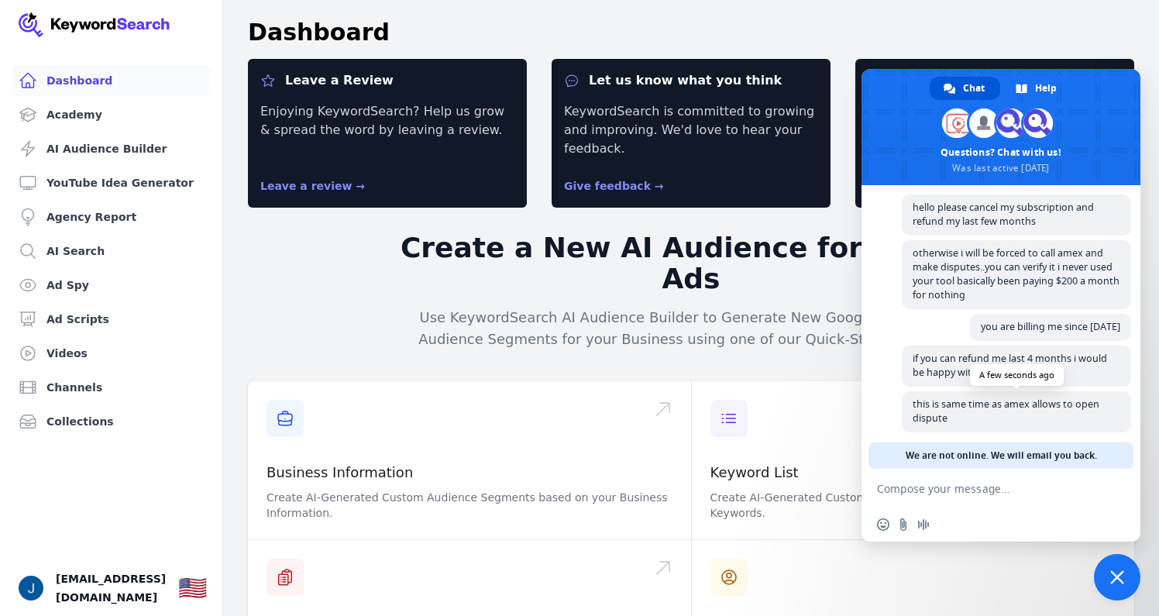
scroll to position [97, 0]
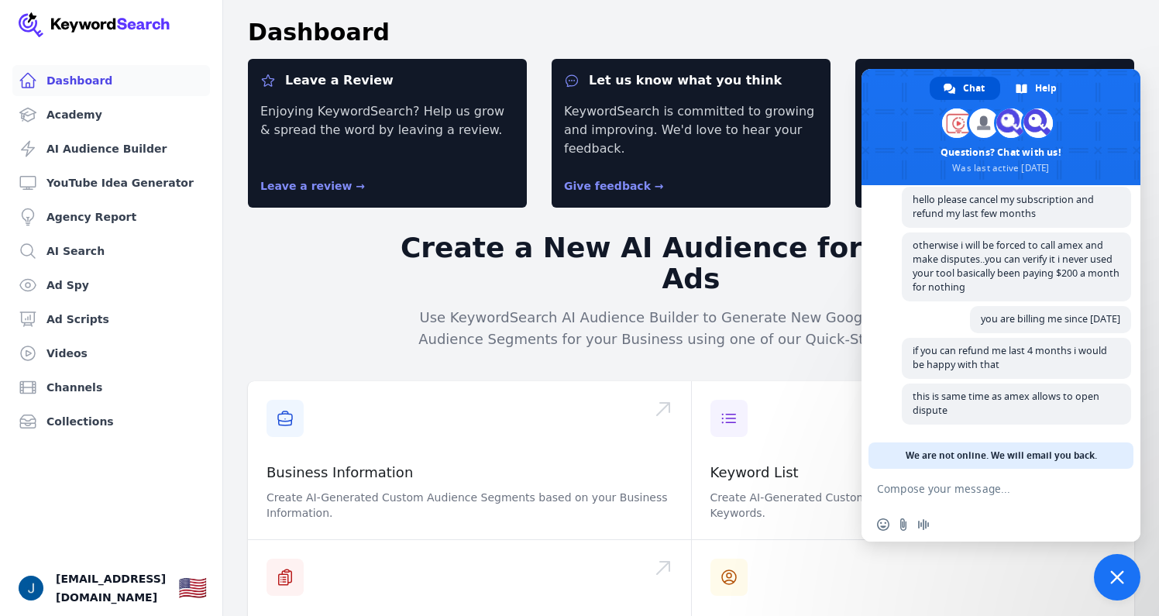
click at [1102, 580] on span "Close chat" at bounding box center [1117, 577] width 46 height 46
